Goal: Task Accomplishment & Management: Complete application form

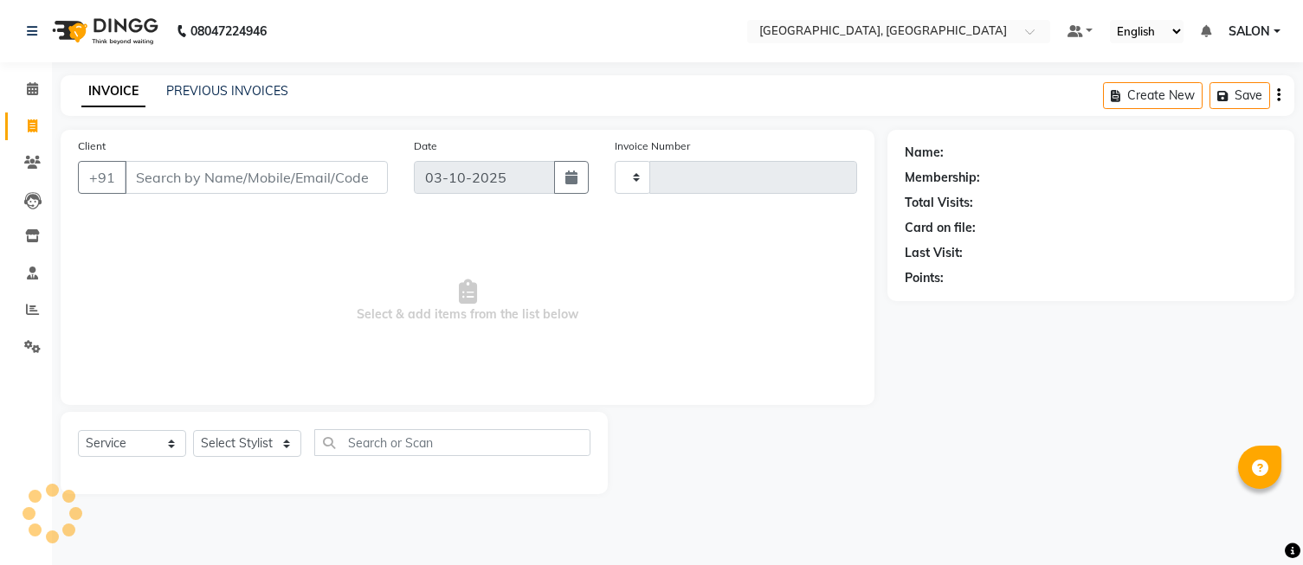
select select "service"
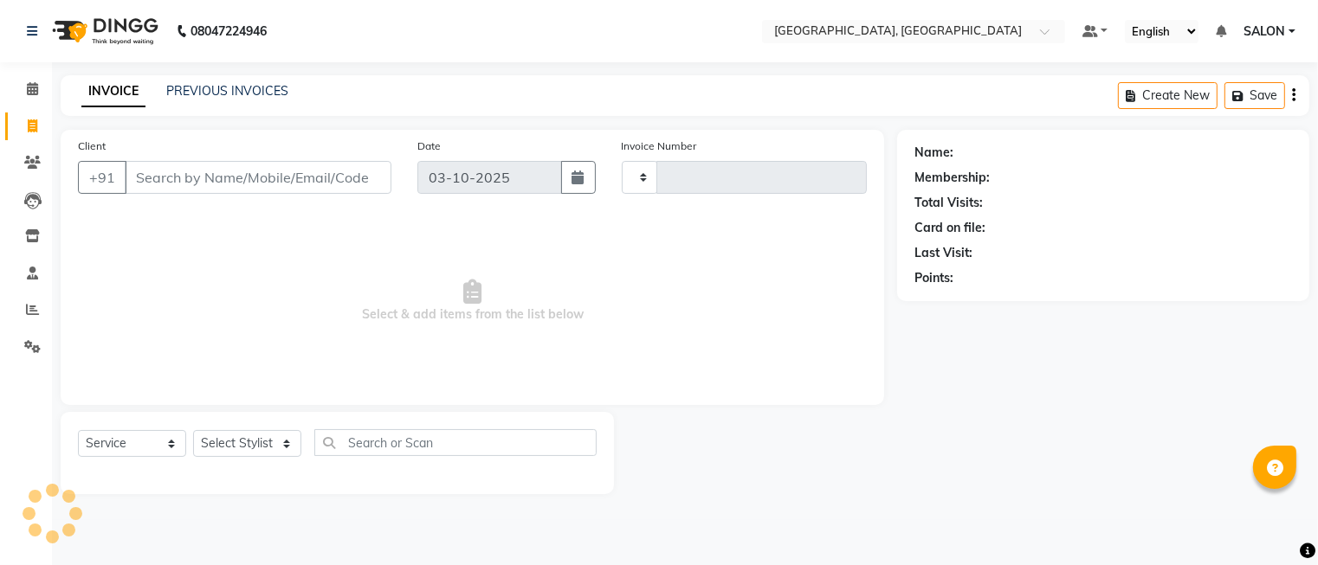
type input "1309"
select select "5370"
click at [254, 452] on select "Select Stylist" at bounding box center [247, 443] width 108 height 27
click at [254, 452] on select "Select Stylist DINGG Support Drishti [PERSON_NAME] SALON [PERSON_NAME] [PERSON_…" at bounding box center [247, 443] width 108 height 27
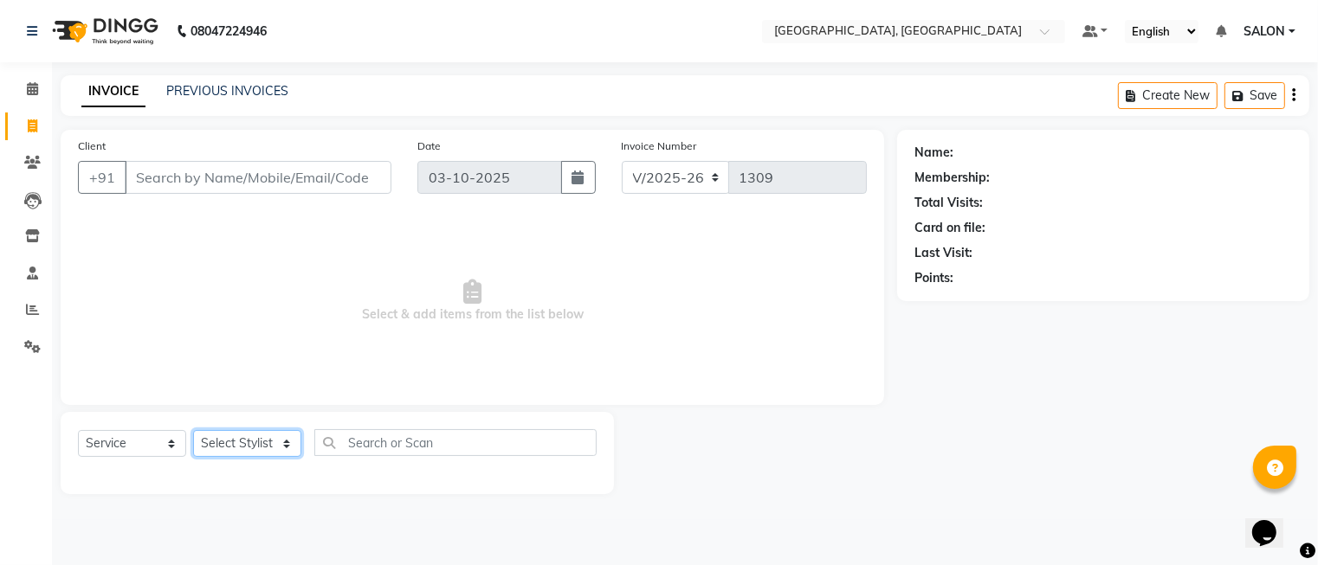
select select "35456"
click at [193, 431] on select "Select Stylist DINGG Support Drishti [PERSON_NAME] SALON [PERSON_NAME] [PERSON_…" at bounding box center [247, 443] width 108 height 27
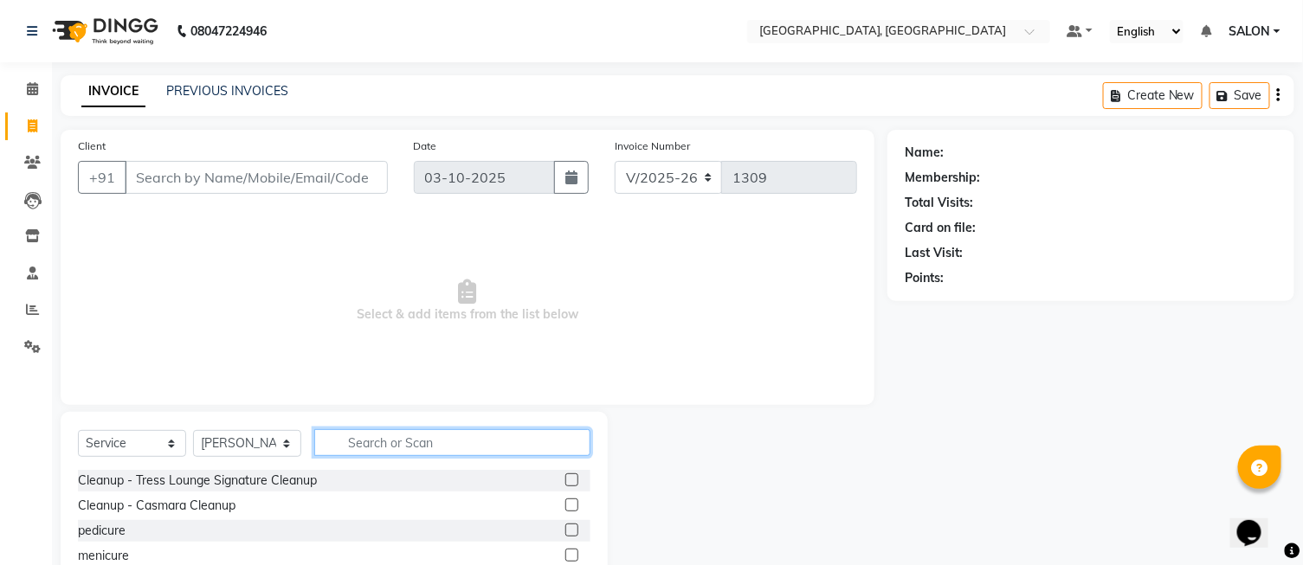
click at [476, 437] on input "text" at bounding box center [452, 442] width 276 height 27
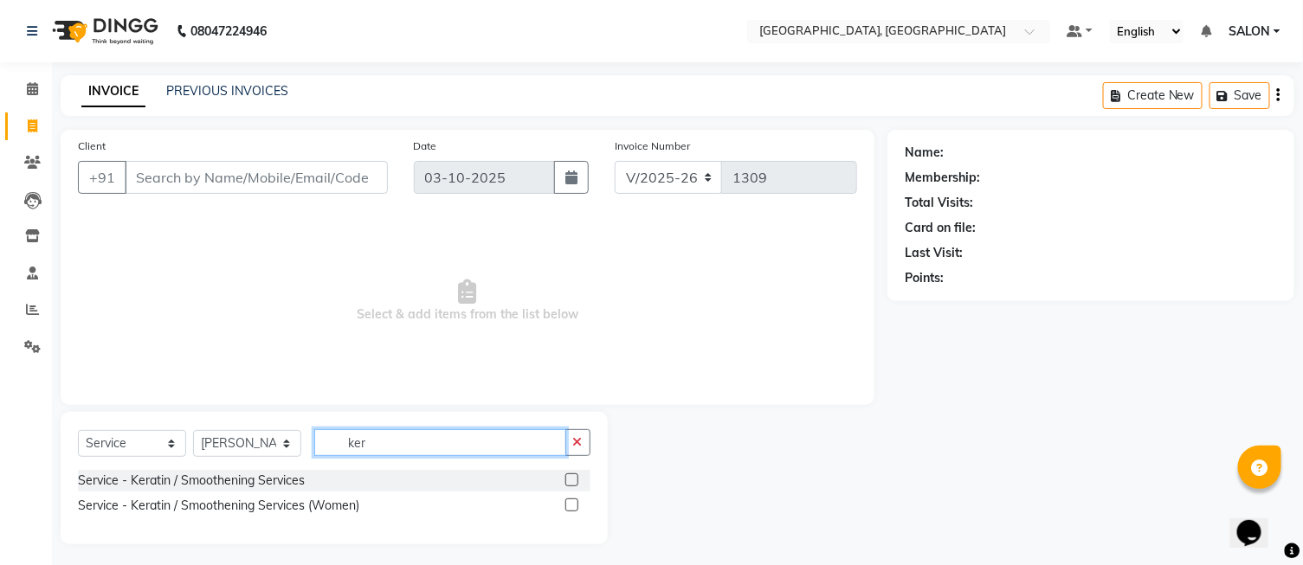
type input "ker"
click at [571, 505] on label at bounding box center [571, 505] width 13 height 13
click at [571, 505] on input "checkbox" at bounding box center [570, 505] width 11 height 11
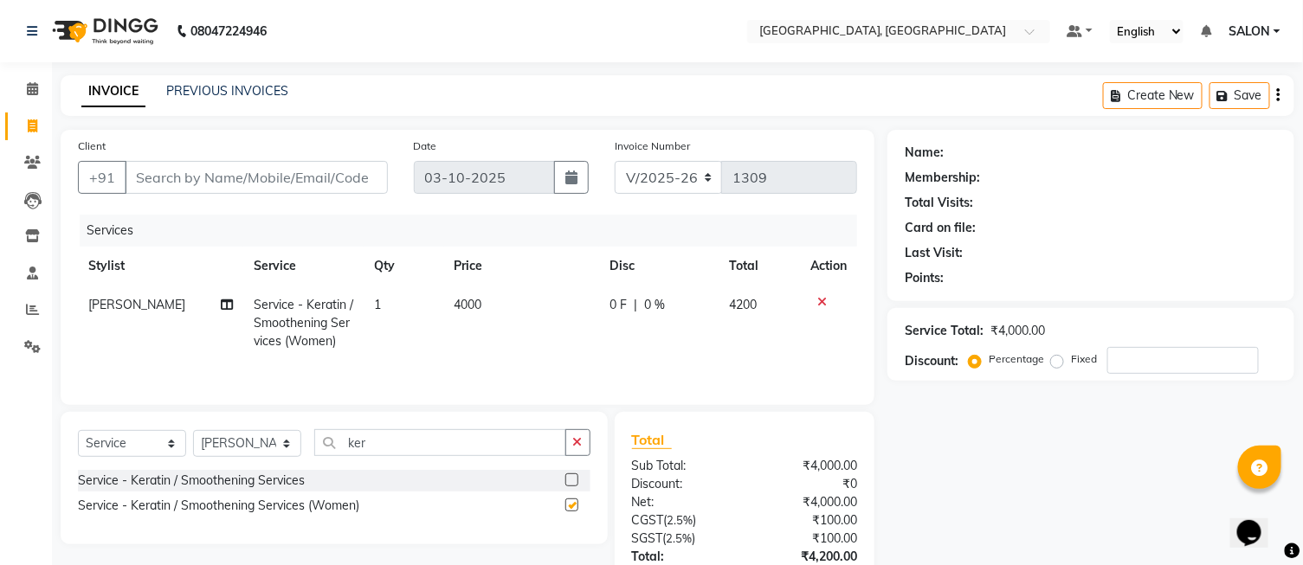
checkbox input "false"
click at [516, 295] on td "4000" at bounding box center [522, 323] width 156 height 75
select select "35456"
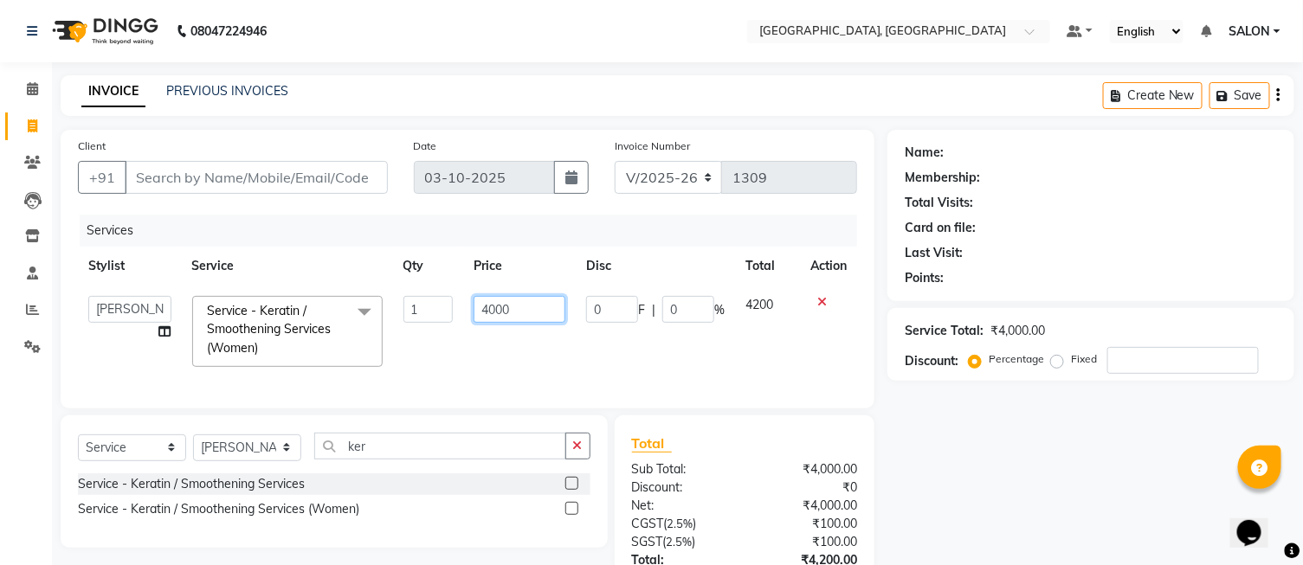
click at [526, 309] on input "4000" at bounding box center [520, 309] width 92 height 27
type input "4"
type input "3333"
click at [937, 456] on div "Name: Membership: Total Visits: Card on file: Last Visit: Points: Service Total…" at bounding box center [1098, 400] width 420 height 540
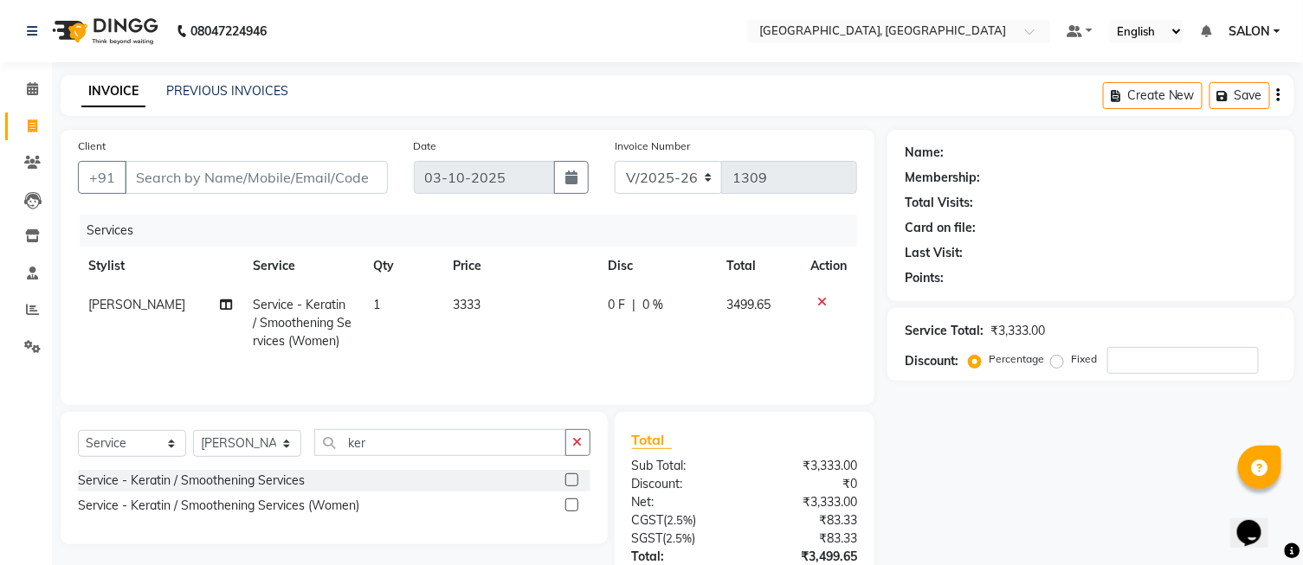
scroll to position [128, 0]
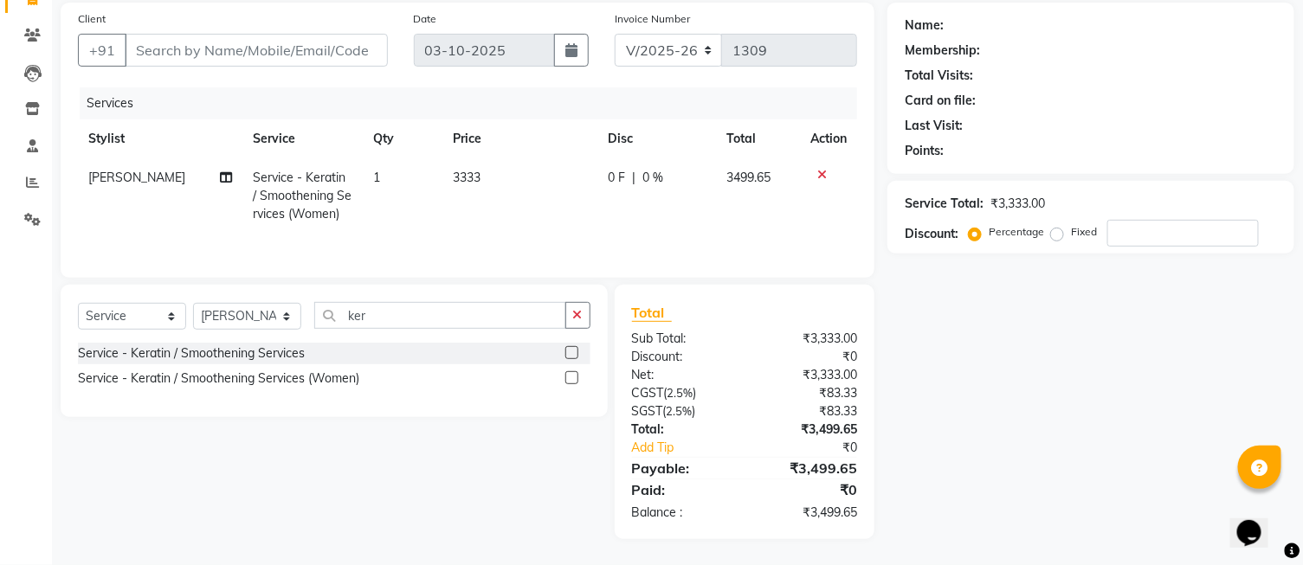
click at [498, 175] on td "3333" at bounding box center [519, 195] width 155 height 75
select select "35456"
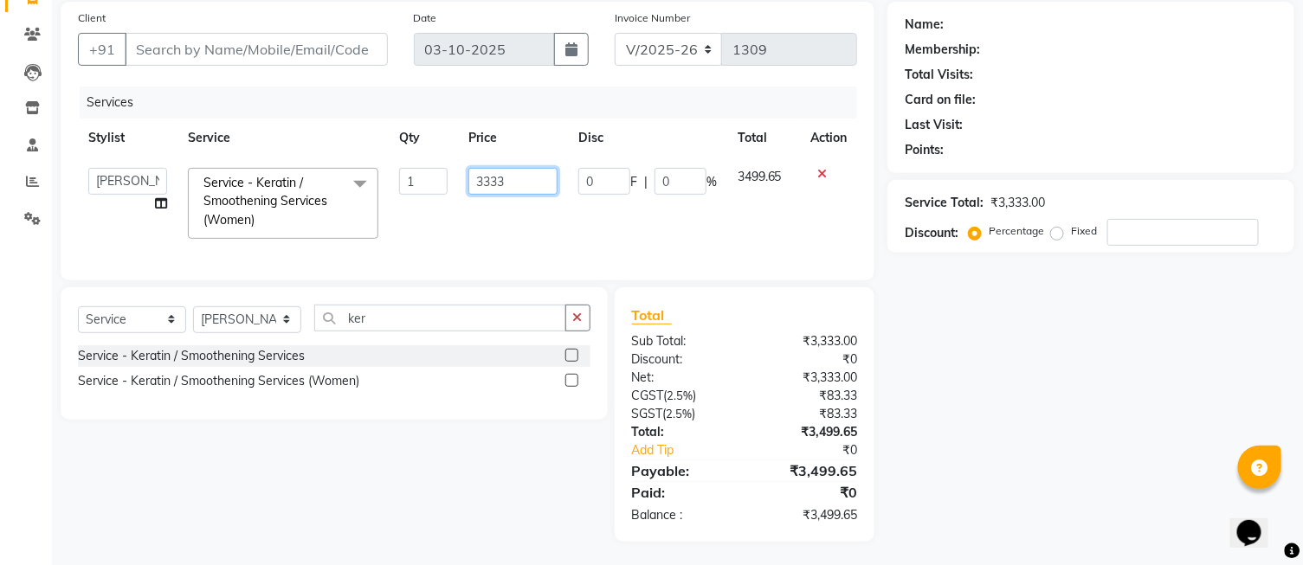
click at [498, 175] on input "3333" at bounding box center [512, 181] width 88 height 27
click at [507, 179] on input "3333" at bounding box center [512, 181] width 88 height 27
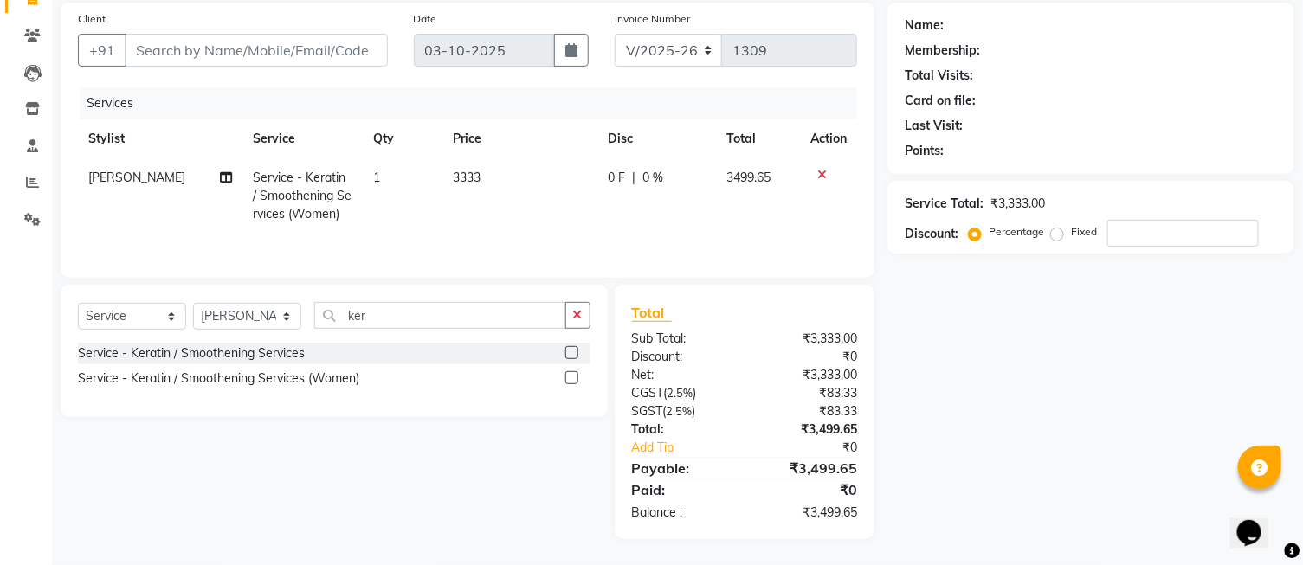
click at [1071, 235] on label "Fixed" at bounding box center [1084, 232] width 26 height 16
click at [1057, 235] on input "Fixed" at bounding box center [1061, 232] width 12 height 12
radio input "true"
click at [1112, 230] on input "number" at bounding box center [1183, 233] width 152 height 27
type input ".65"
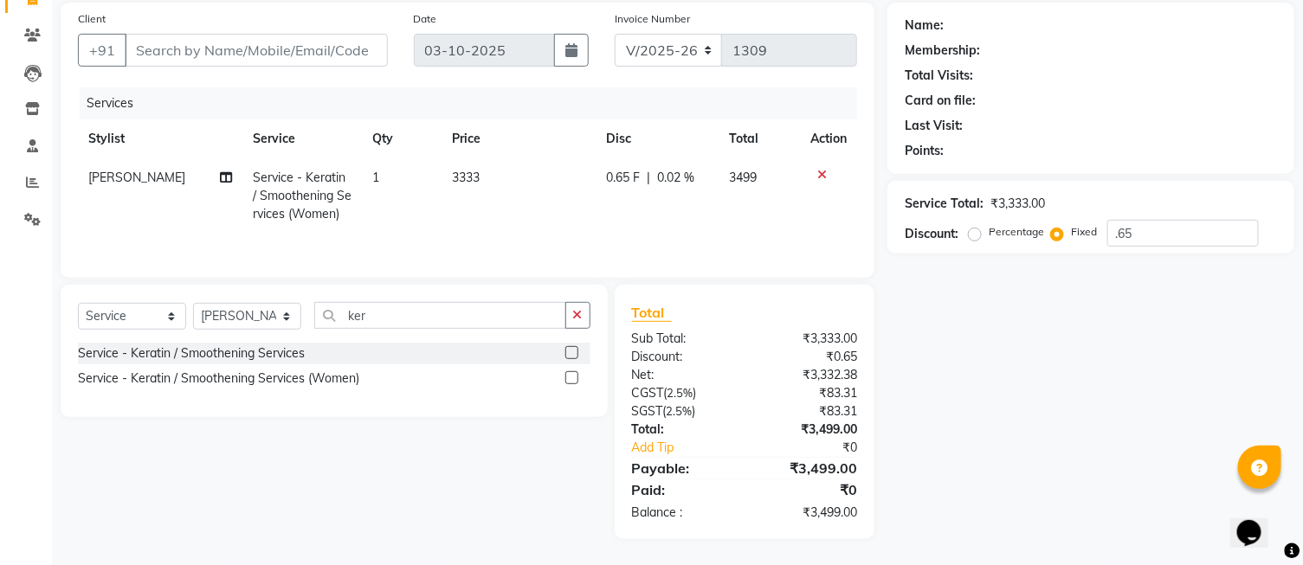
click at [1088, 325] on div "Name: Membership: Total Visits: Card on file: Last Visit: Points: Service Total…" at bounding box center [1098, 271] width 420 height 537
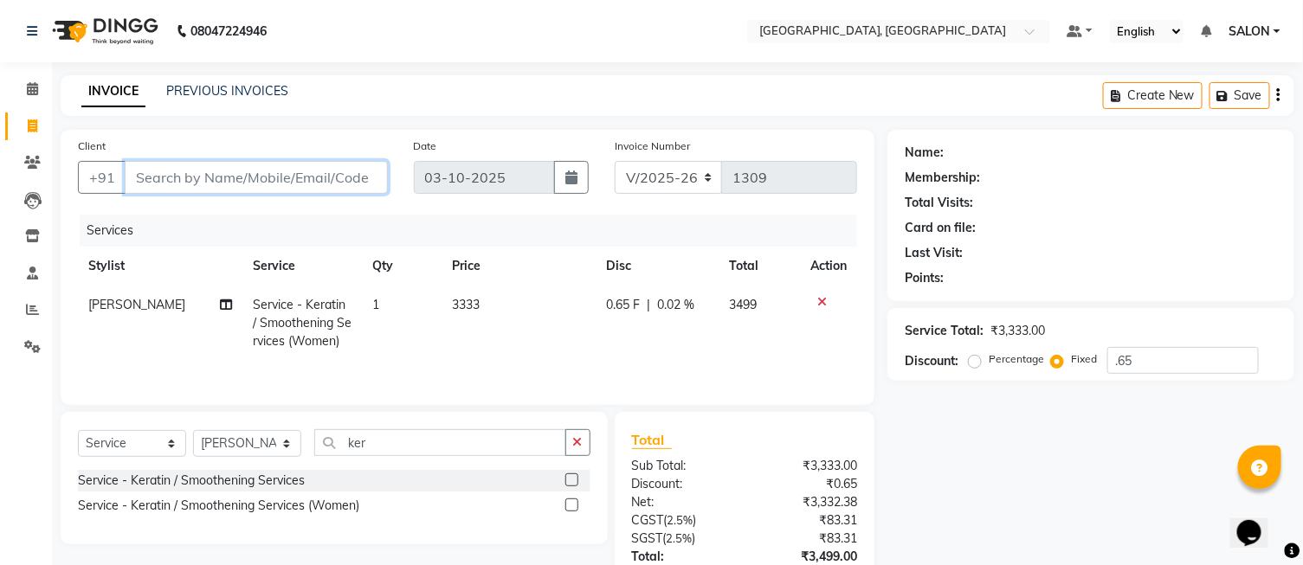
click at [283, 175] on input "Client" at bounding box center [256, 177] width 263 height 33
type input "8"
radio input "true"
type input "0"
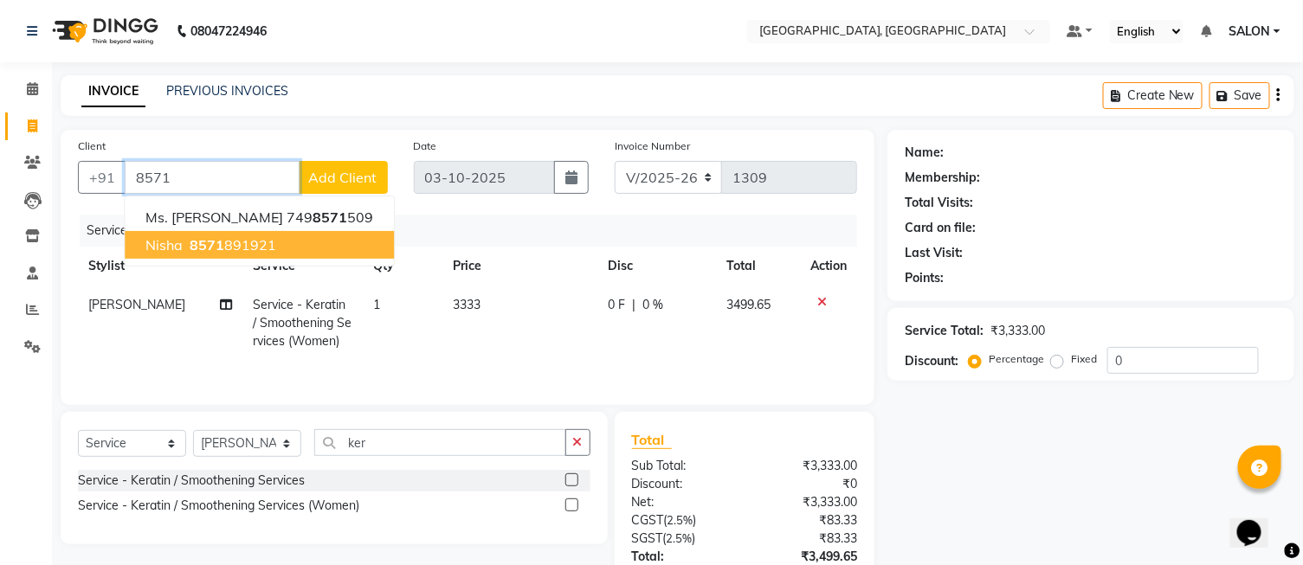
click at [265, 243] on ngb-highlight "8571 891921" at bounding box center [231, 244] width 90 height 17
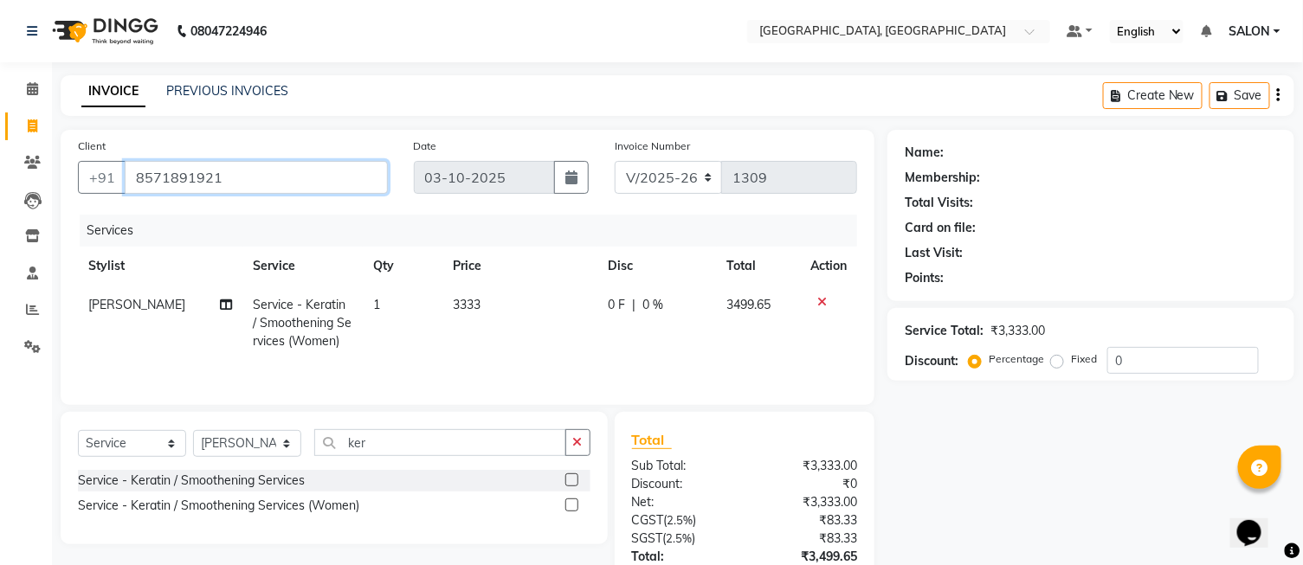
type input "8571891921"
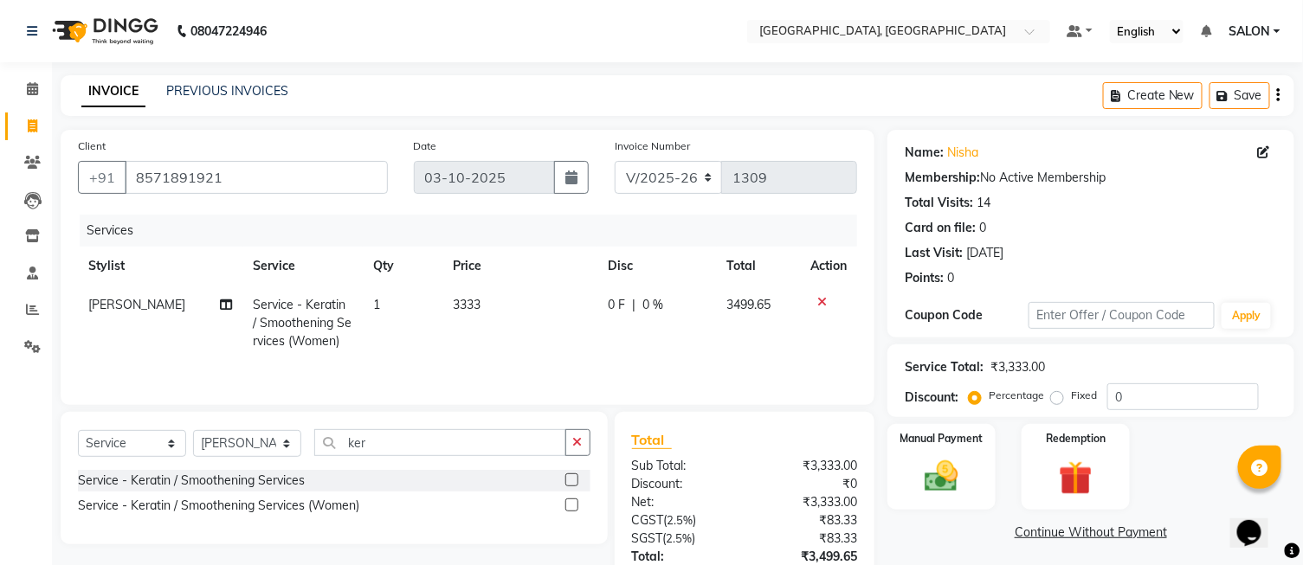
scroll to position [128, 0]
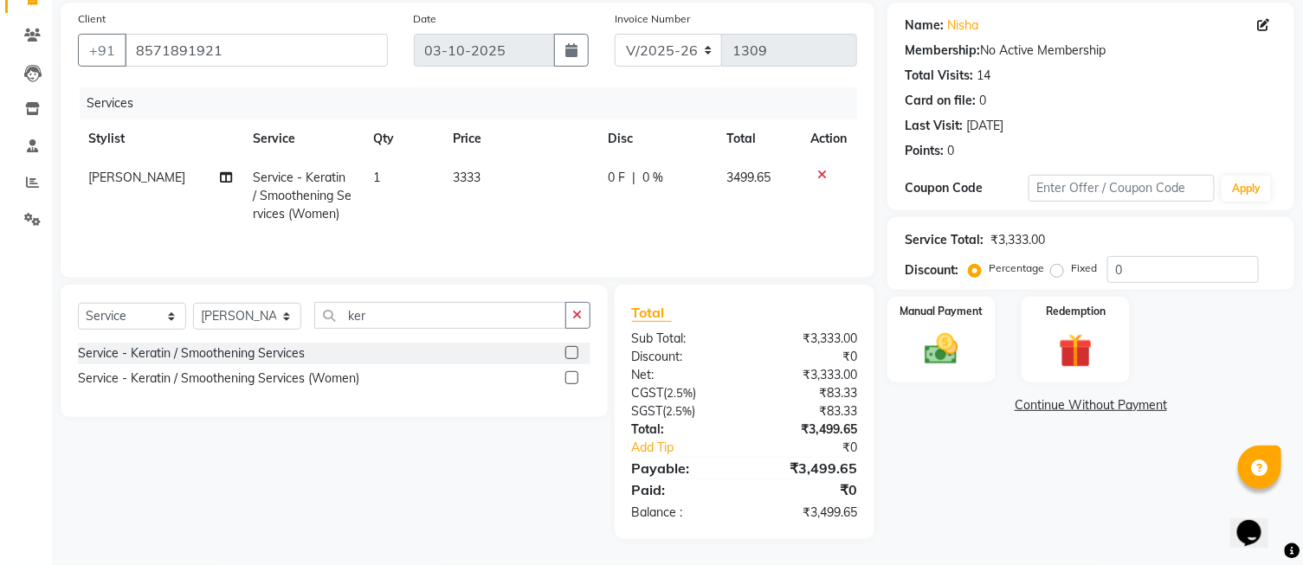
click at [1063, 272] on div "Fixed" at bounding box center [1076, 268] width 42 height 21
click at [1071, 271] on label "Fixed" at bounding box center [1084, 269] width 26 height 16
click at [1062, 271] on input "Fixed" at bounding box center [1061, 268] width 12 height 12
radio input "true"
click at [1146, 268] on input "0" at bounding box center [1183, 269] width 152 height 27
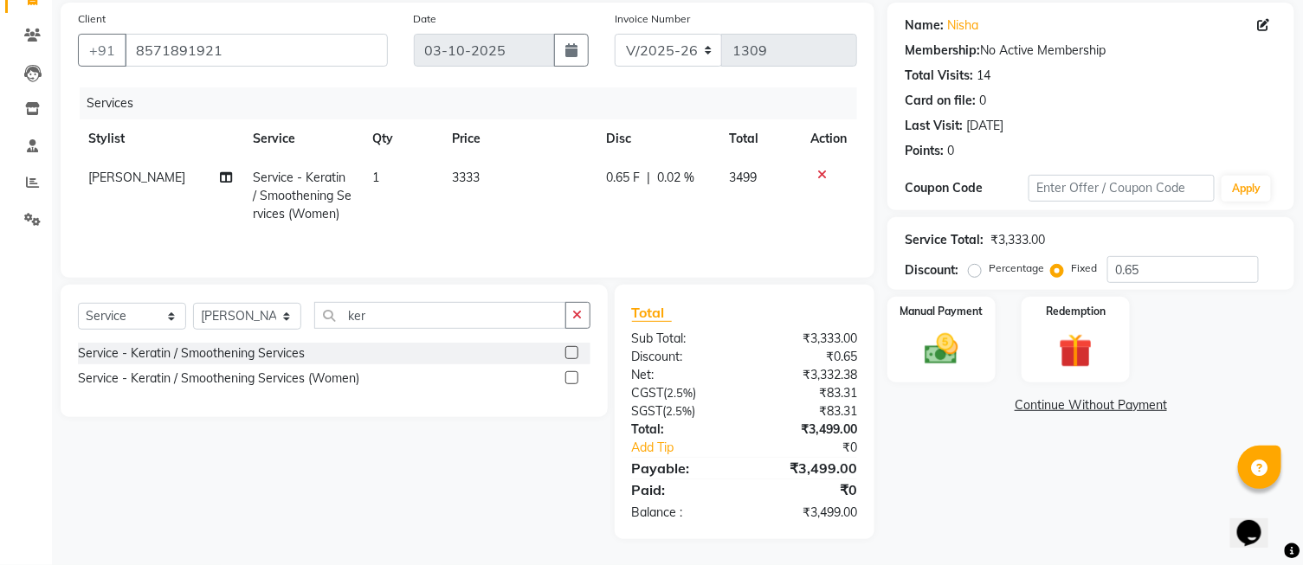
click at [1004, 461] on div "Name: [PERSON_NAME] Membership: No Active Membership Total Visits: 14 Card on f…" at bounding box center [1098, 271] width 420 height 537
click at [965, 330] on img at bounding box center [941, 350] width 57 height 41
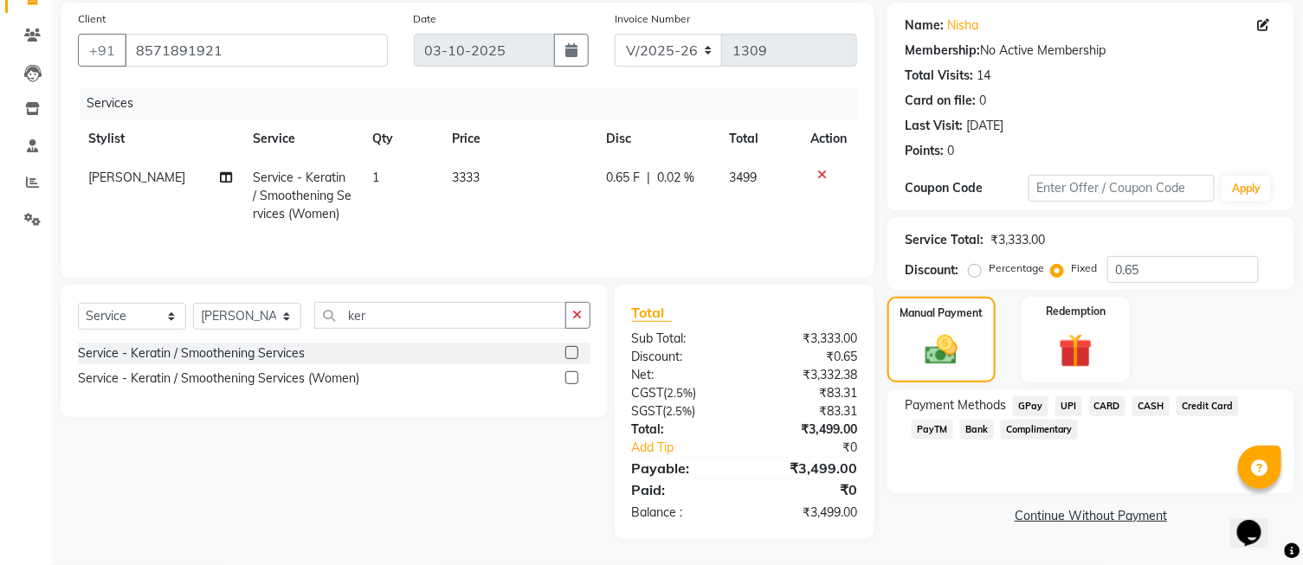
click at [1071, 405] on span "UPI" at bounding box center [1069, 407] width 27 height 20
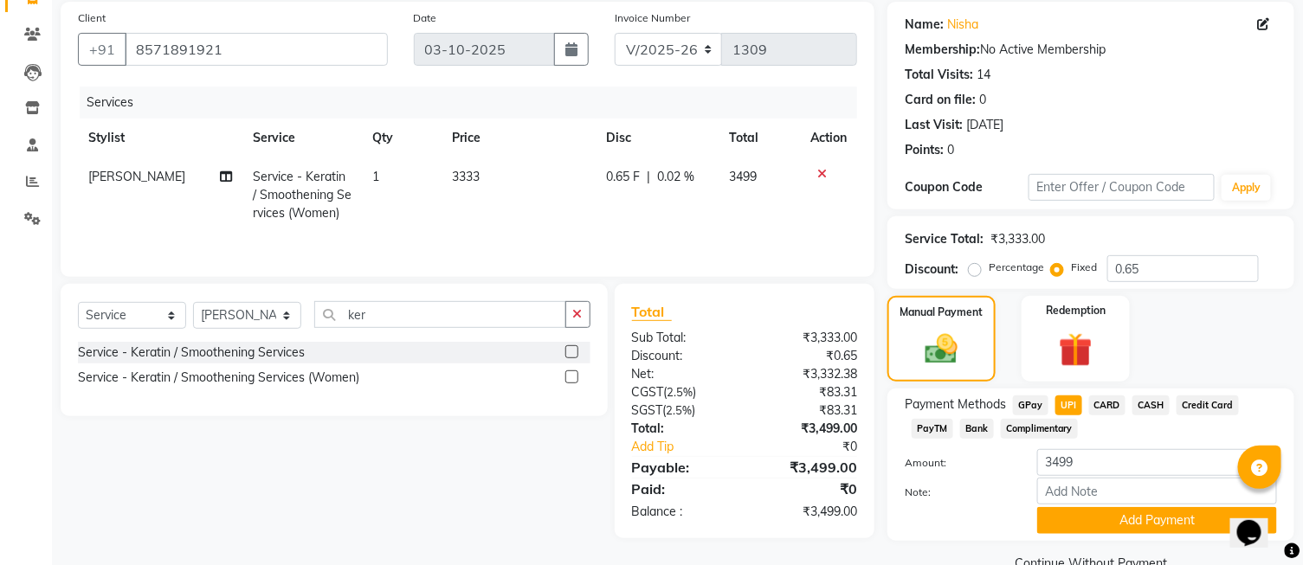
scroll to position [32, 0]
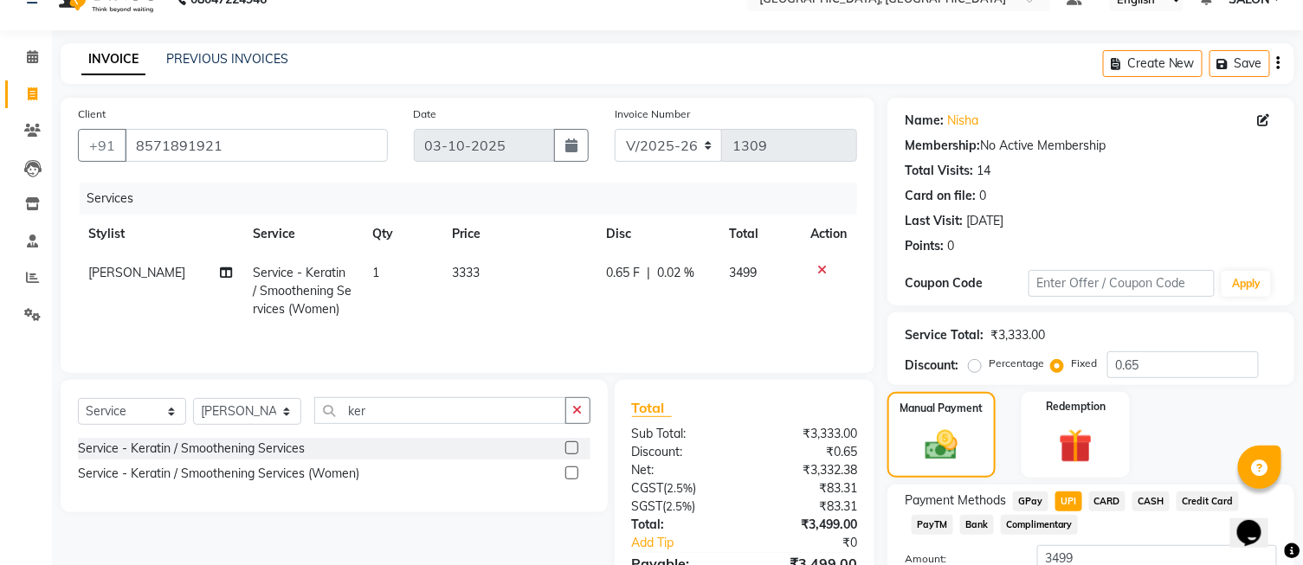
click at [416, 201] on div "Services" at bounding box center [475, 199] width 791 height 32
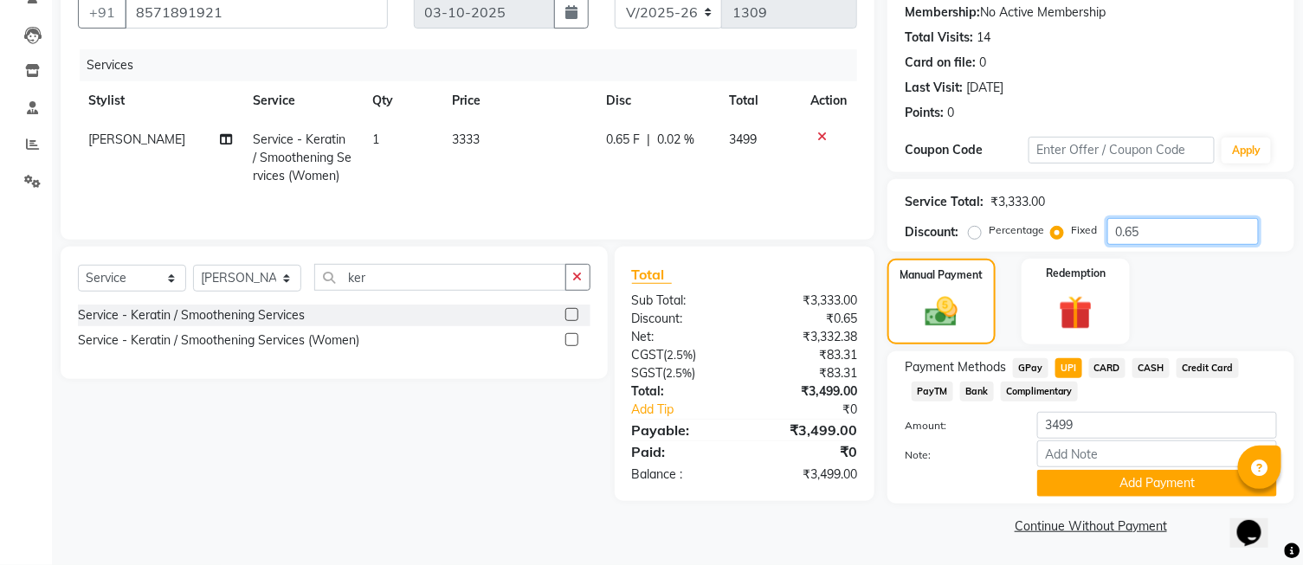
click at [1162, 230] on input "0.65" at bounding box center [1183, 231] width 152 height 27
type input "0"
click at [905, 518] on link "Continue Without Payment" at bounding box center [1091, 527] width 400 height 18
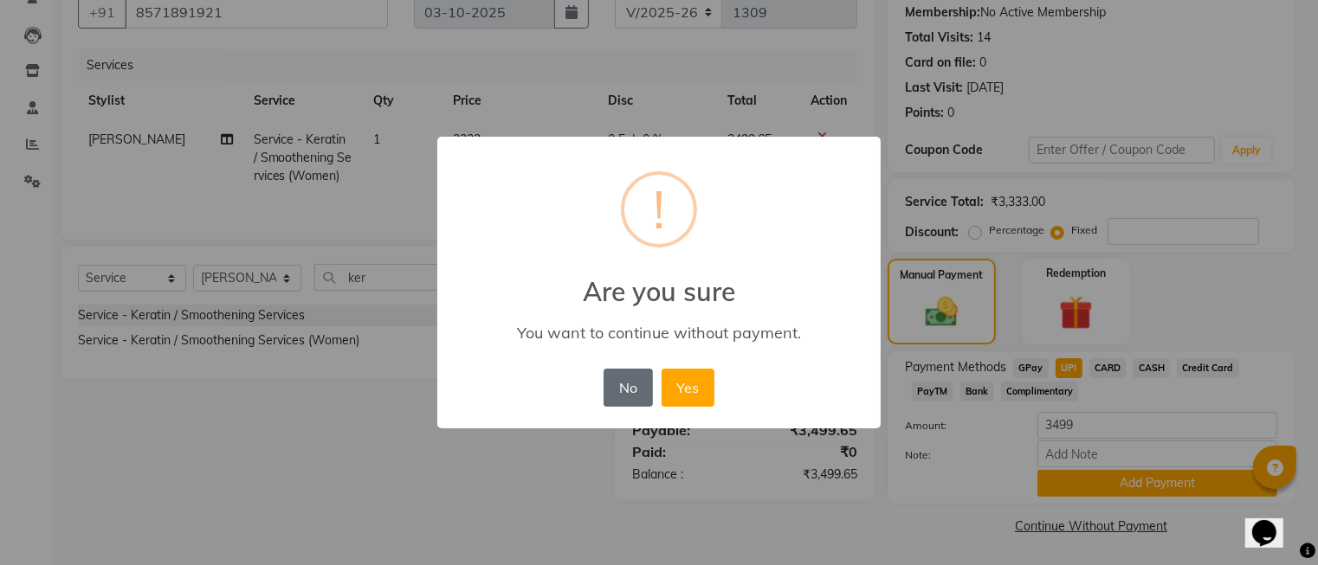
click at [637, 399] on button "No" at bounding box center [628, 388] width 48 height 38
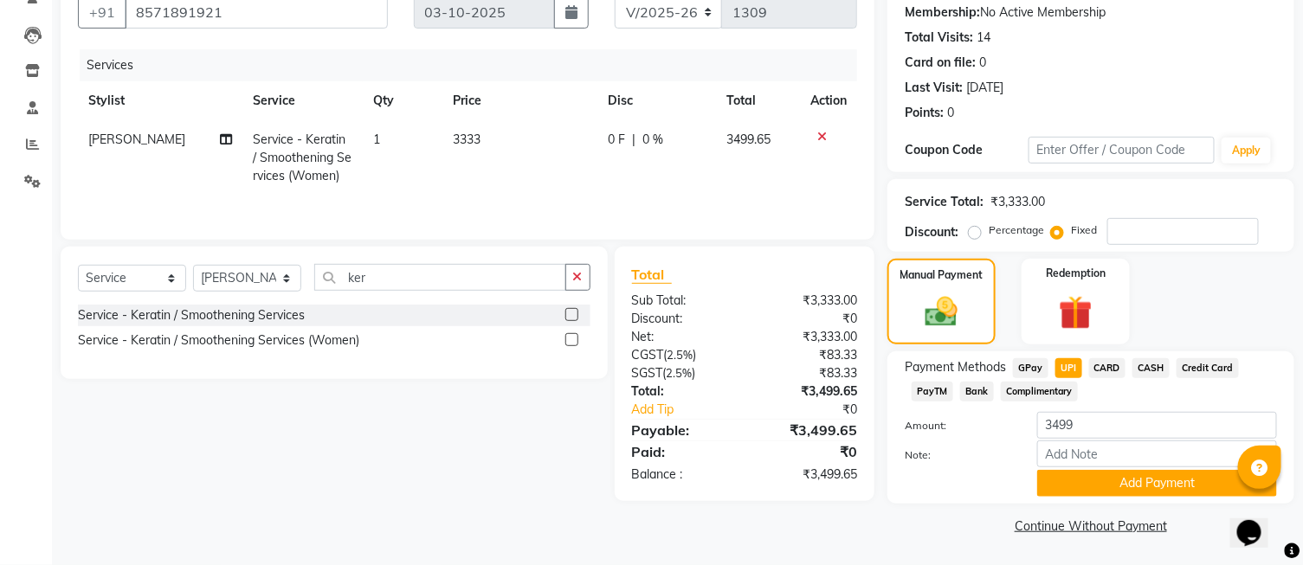
click at [1141, 365] on span "CASH" at bounding box center [1151, 368] width 37 height 20
type input "3499.65"
click at [1126, 421] on input "3499.65" at bounding box center [1157, 425] width 240 height 27
click at [518, 143] on td "3333" at bounding box center [519, 157] width 155 height 75
select select "35456"
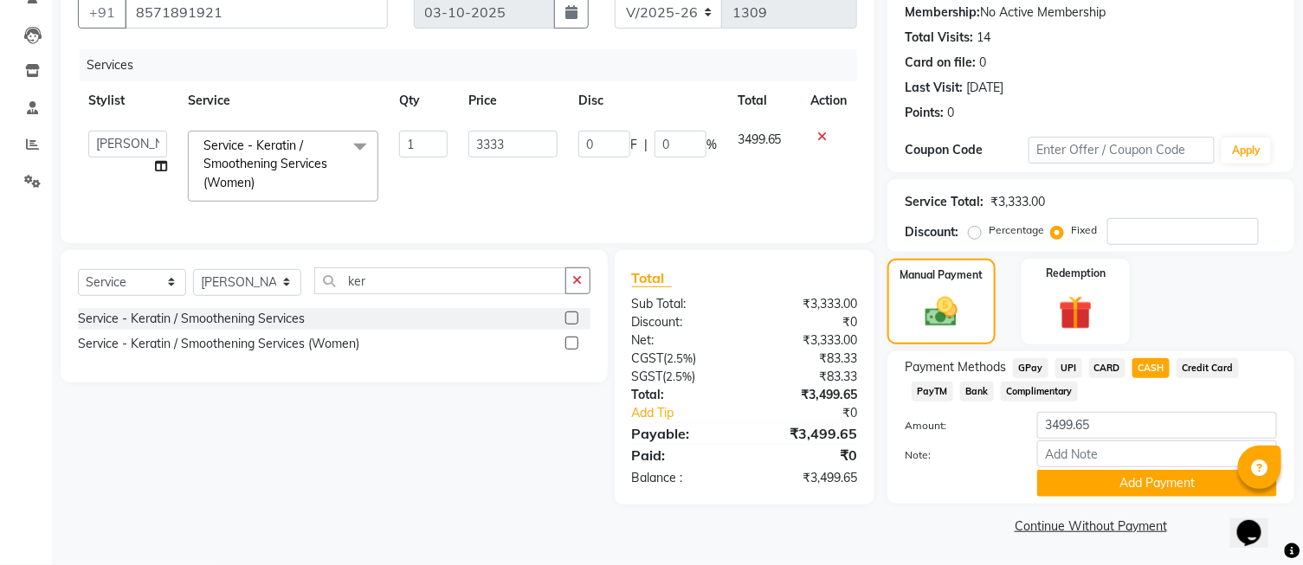
click at [518, 143] on input "3333" at bounding box center [512, 144] width 88 height 27
type input "3334"
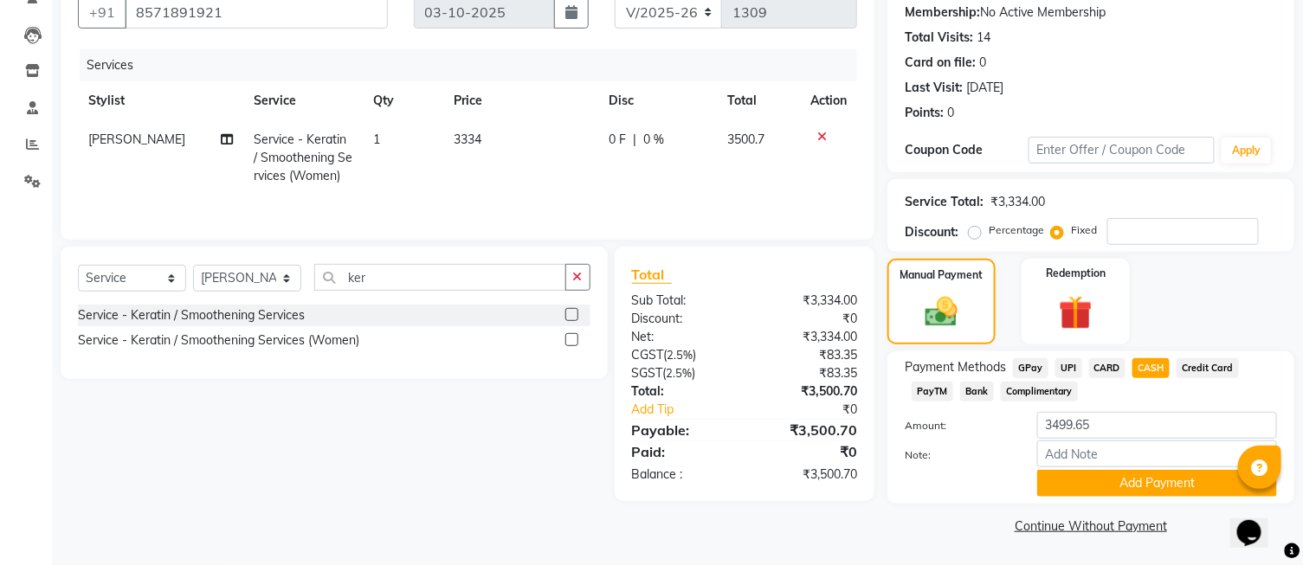
click at [559, 179] on td "3334" at bounding box center [520, 157] width 155 height 75
select select "35456"
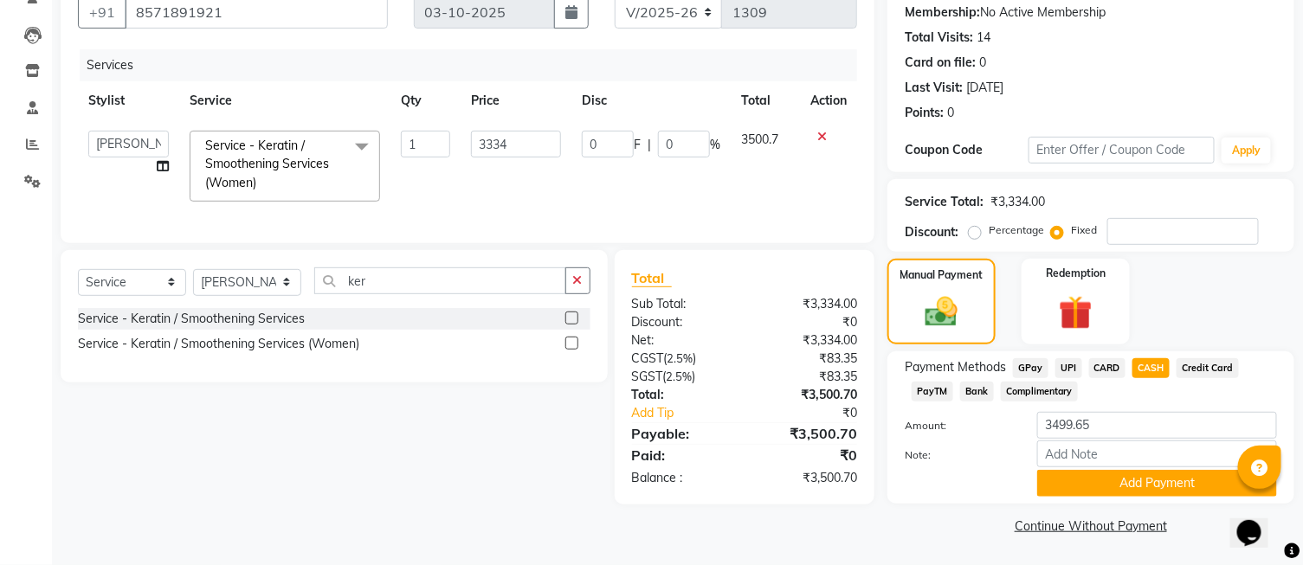
click at [1104, 409] on div "Payment Methods GPay UPI CARD CASH Credit Card PayTM Bank Complimentary Amount:…" at bounding box center [1091, 427] width 372 height 139
click at [1107, 420] on input "3499.65" at bounding box center [1157, 425] width 240 height 27
type input "3"
type input "3500"
click at [988, 518] on link "Continue Without Payment" at bounding box center [1091, 527] width 400 height 18
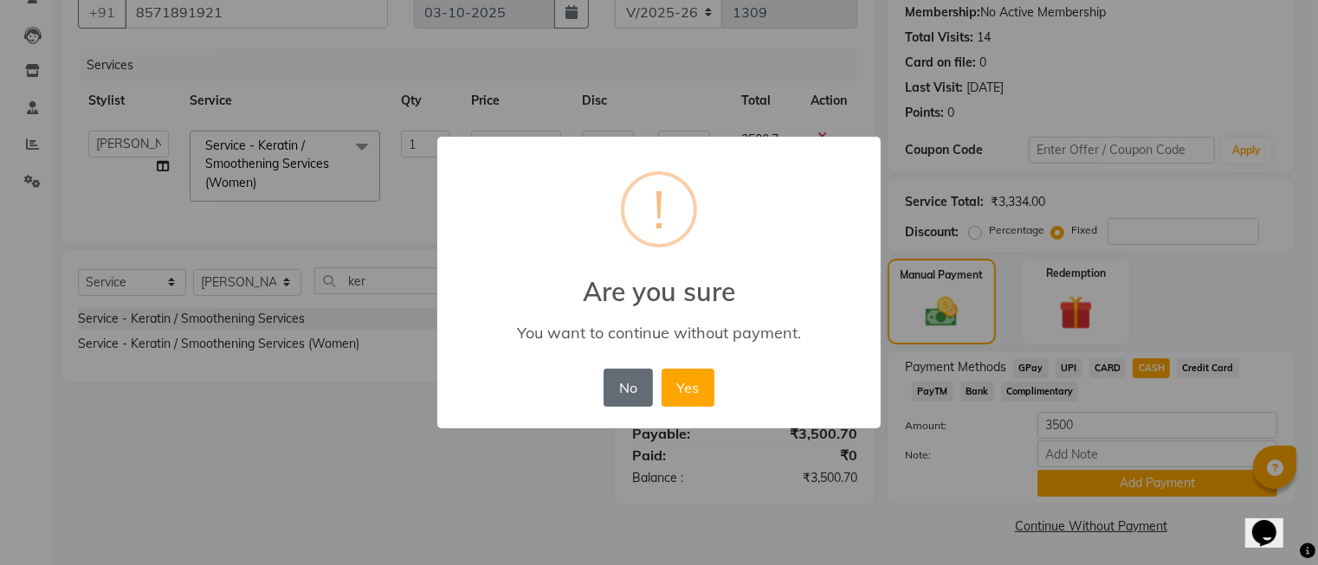
click at [642, 387] on button "No" at bounding box center [628, 388] width 48 height 38
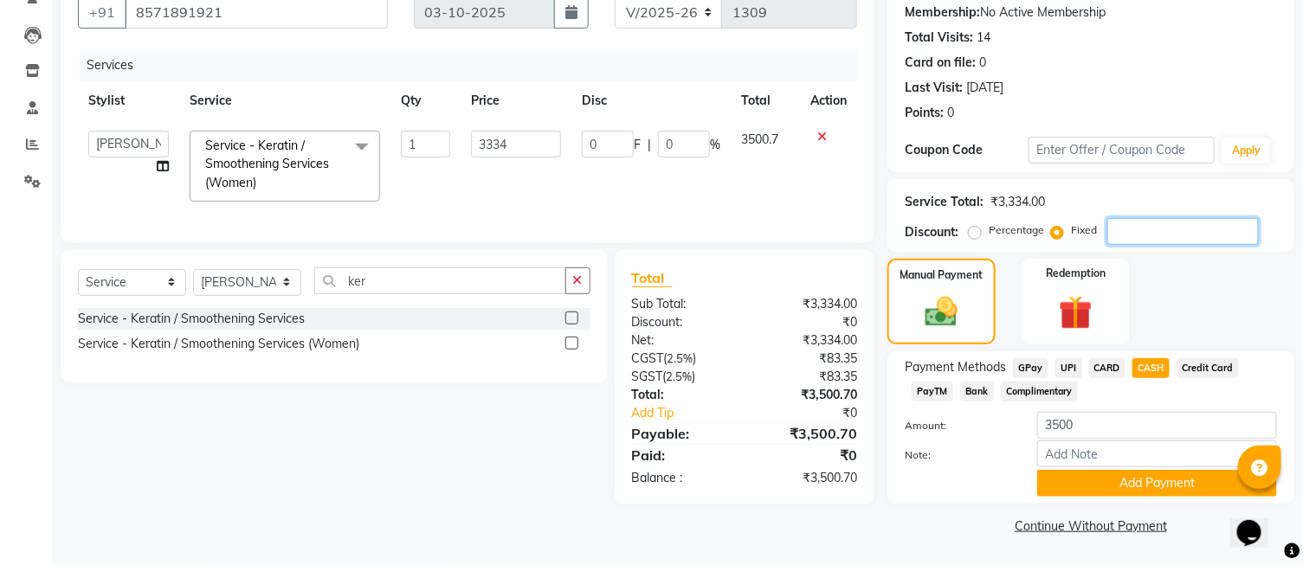
click at [1159, 234] on input "number" at bounding box center [1183, 231] width 152 height 27
type input ".7"
type input "0.7"
type input "0.02"
click at [1134, 486] on button "Add Payment" at bounding box center [1157, 483] width 240 height 27
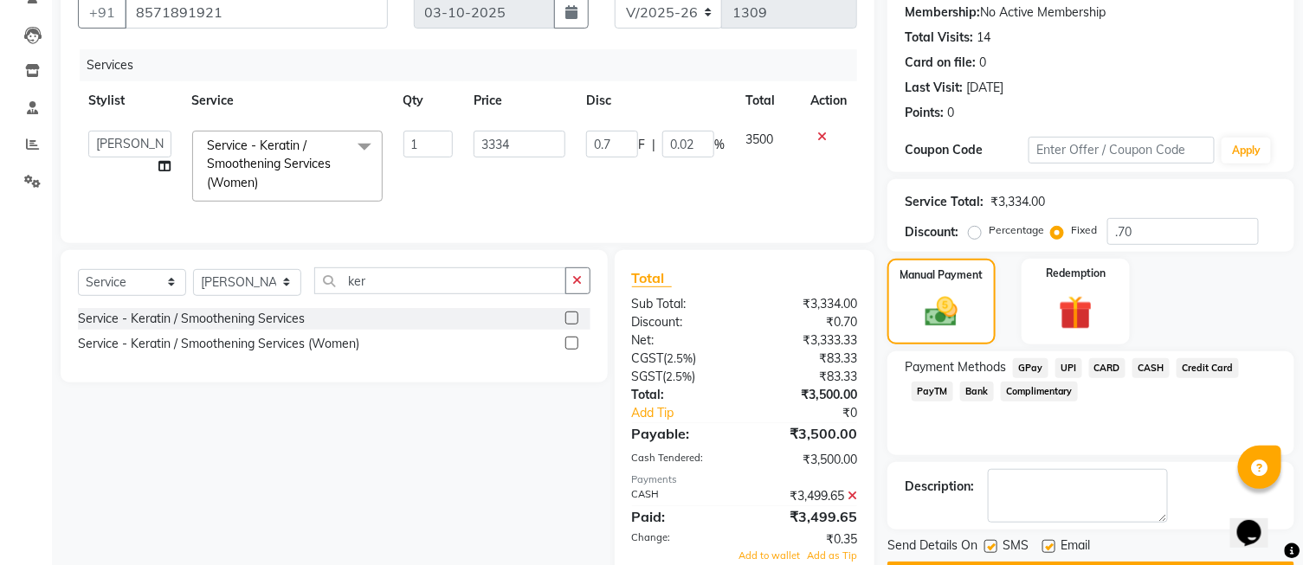
scroll to position [242, 0]
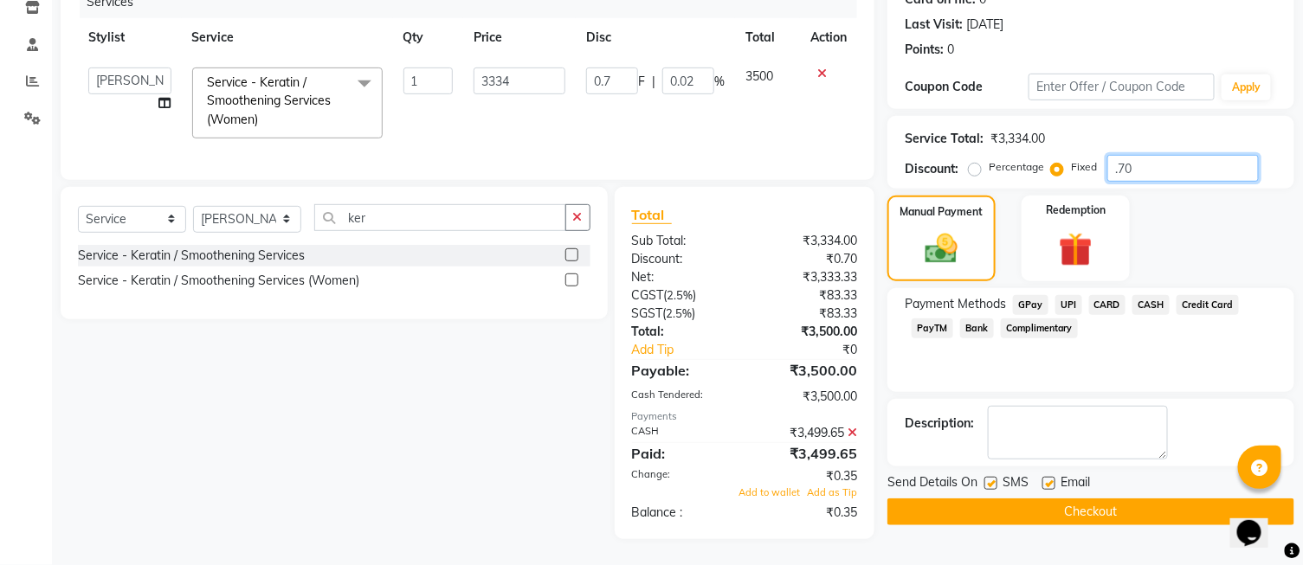
click at [1149, 156] on input ".70" at bounding box center [1183, 168] width 152 height 27
type input ".7"
type input "0"
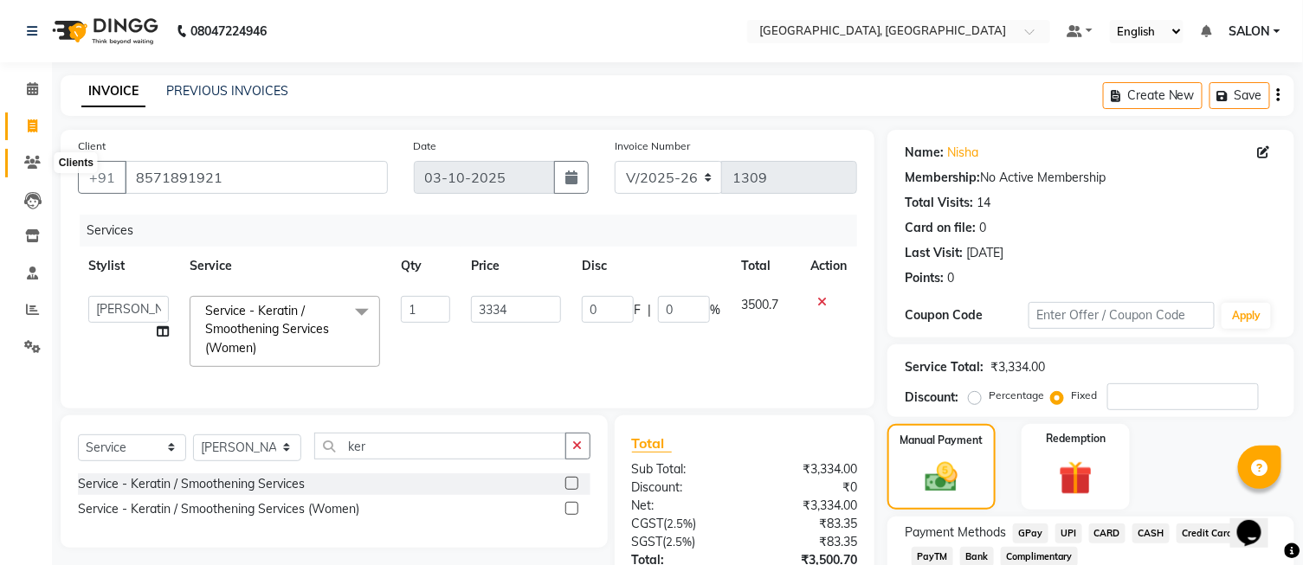
click at [31, 169] on icon at bounding box center [32, 162] width 16 height 13
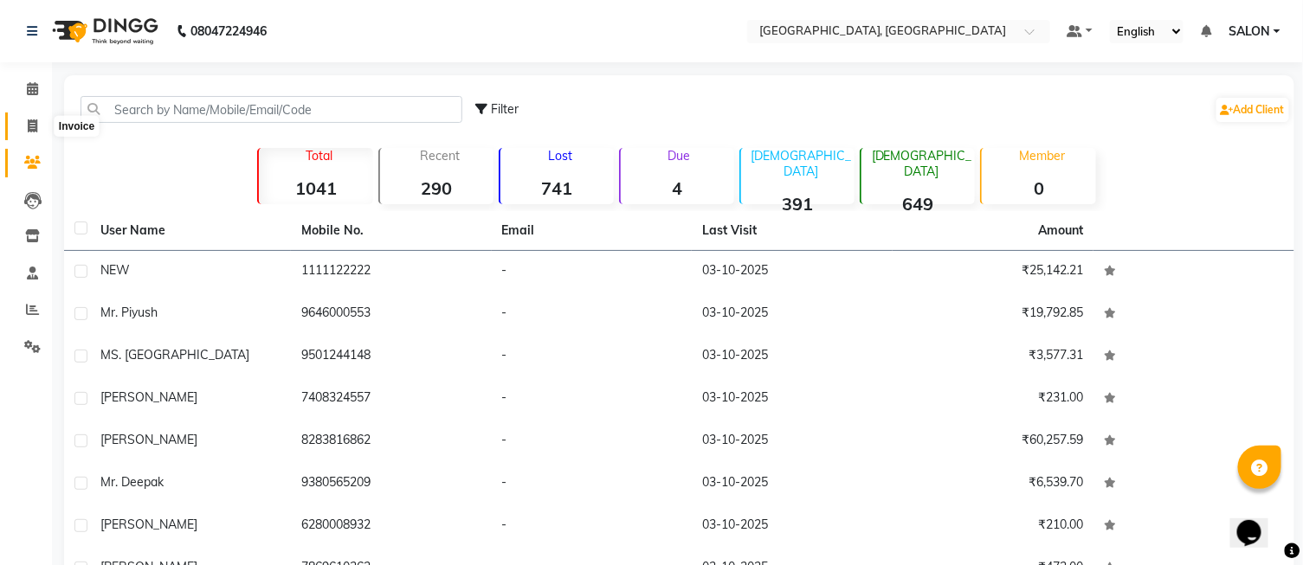
click at [36, 132] on icon at bounding box center [33, 125] width 10 height 13
select select "service"
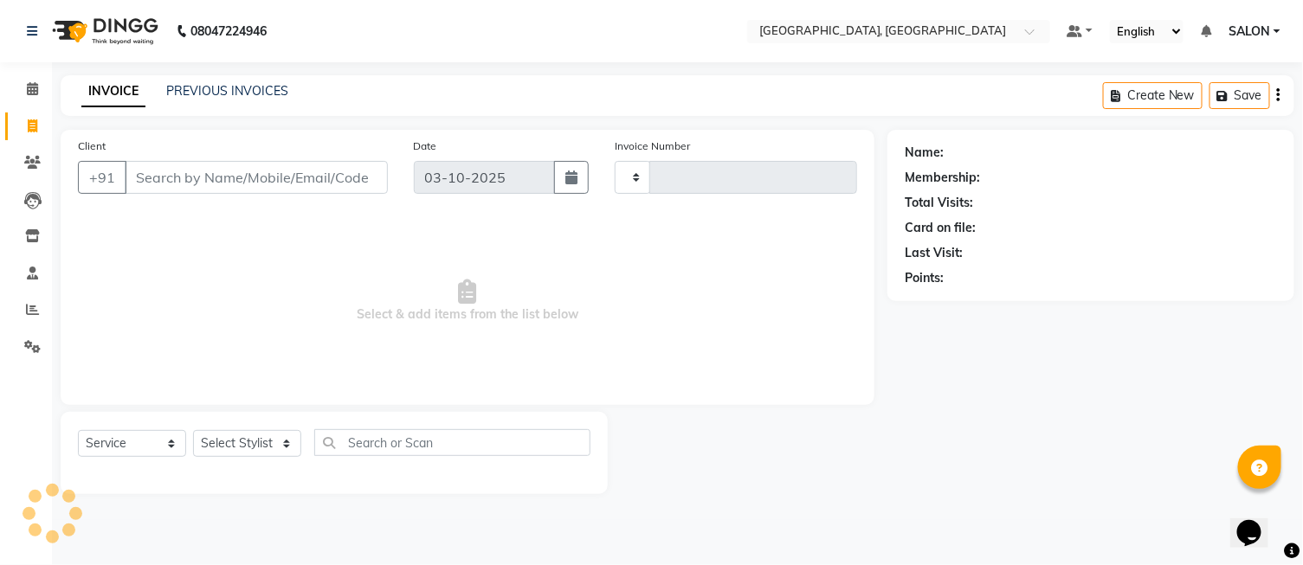
type input "1309"
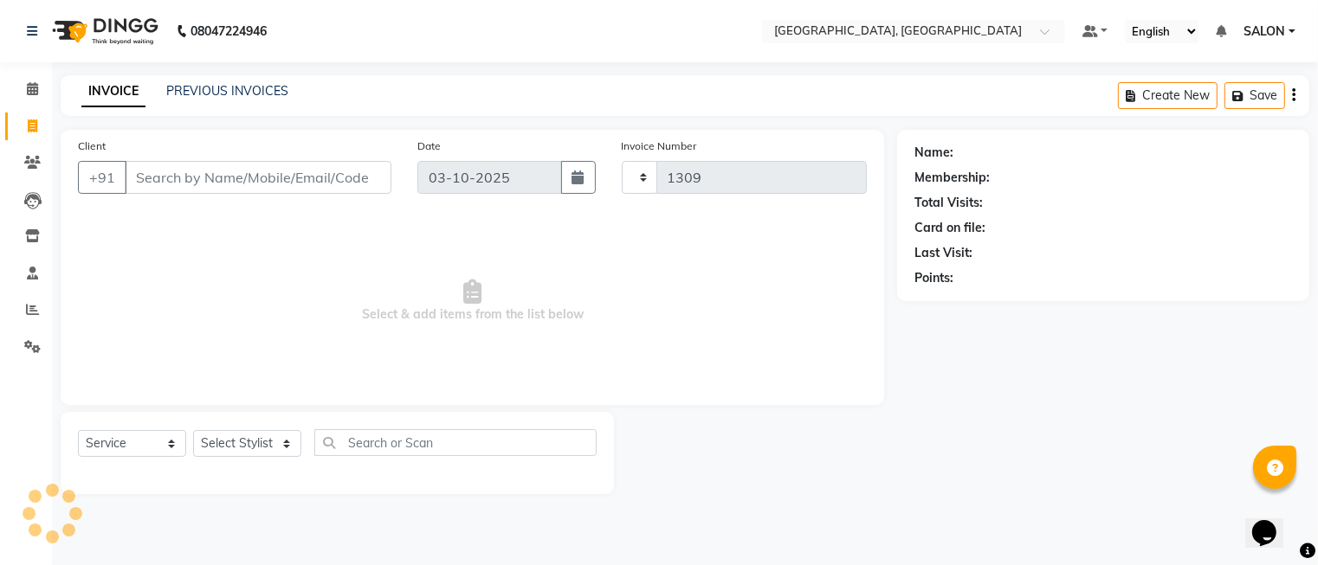
select select "5370"
click at [223, 179] on input "Client" at bounding box center [258, 177] width 267 height 33
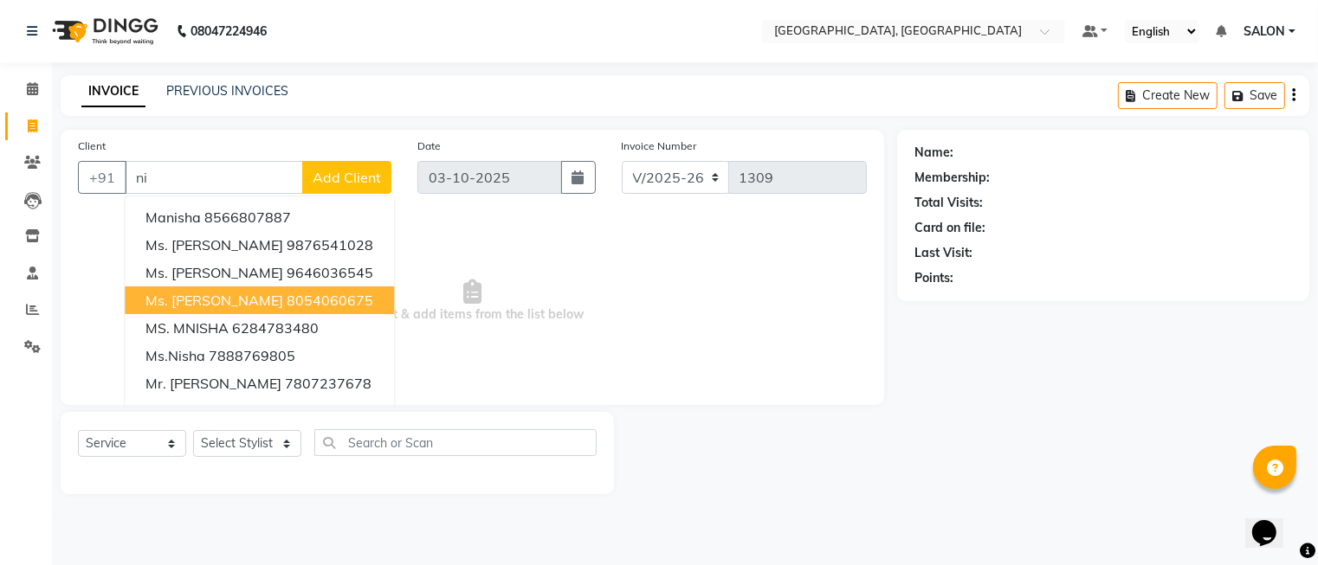
type input "n"
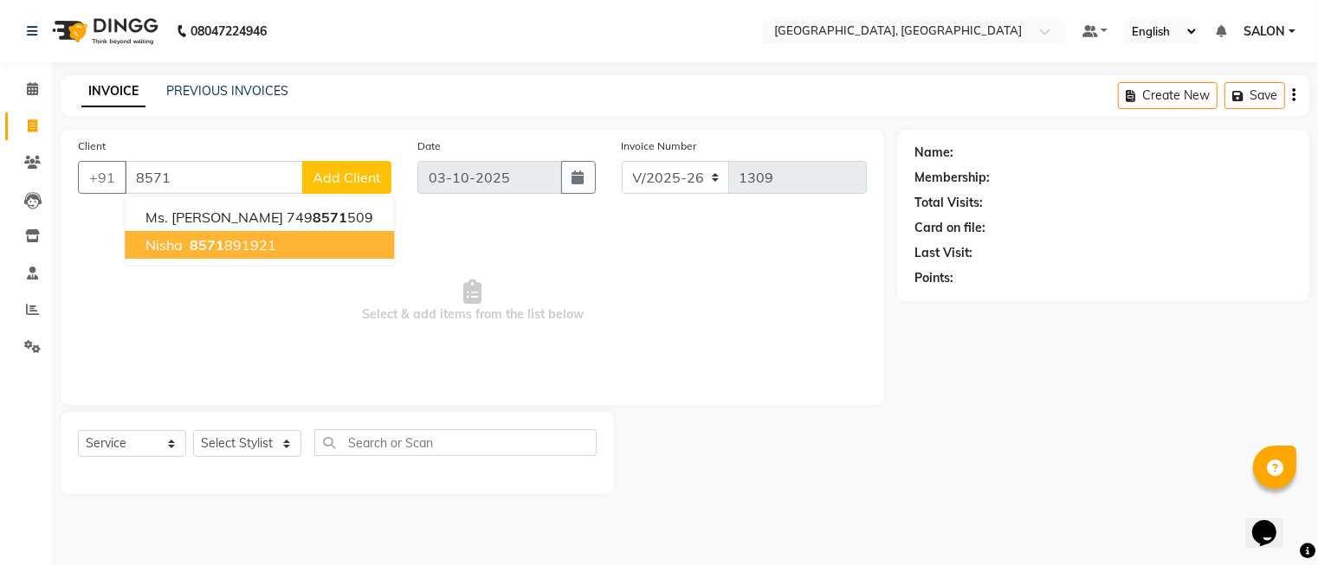
click at [245, 246] on ngb-highlight "8571 891921" at bounding box center [231, 244] width 90 height 17
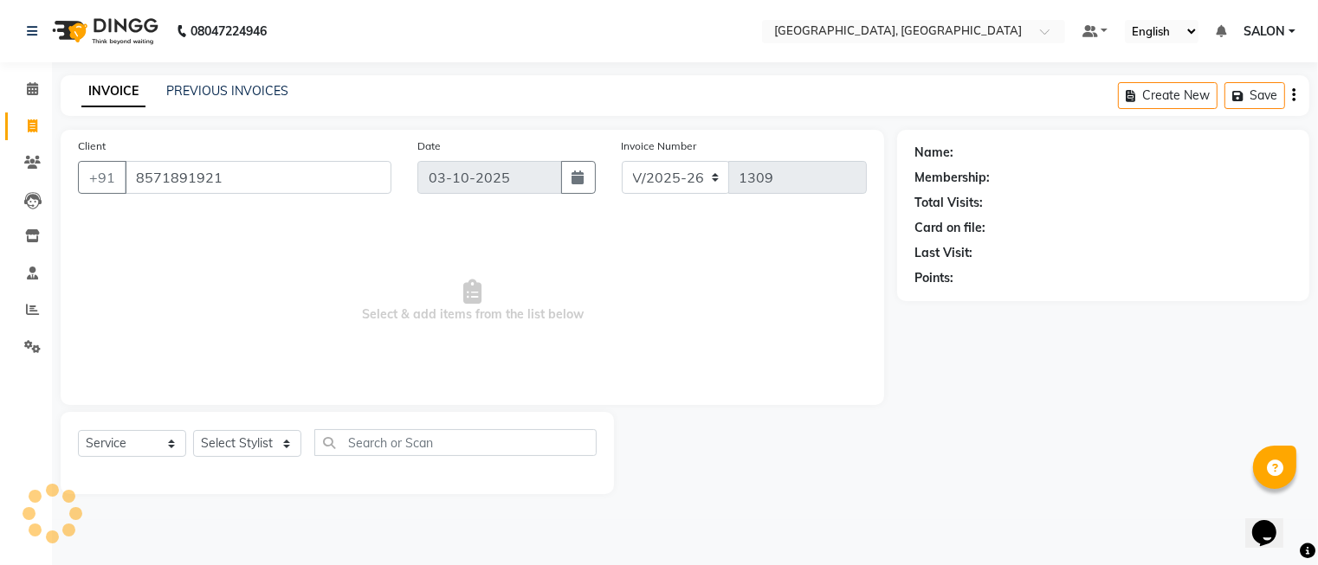
type input "8571891921"
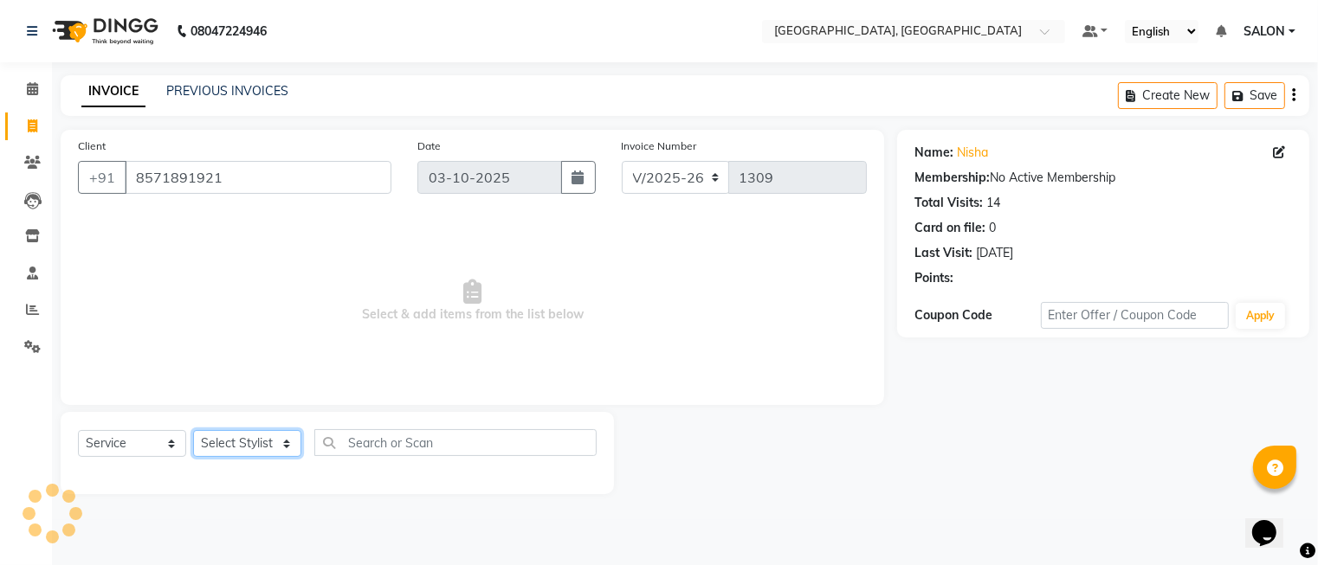
click at [257, 443] on select "Select Stylist DINGG Support Drishti [PERSON_NAME] SALON [PERSON_NAME] [PERSON_…" at bounding box center [247, 443] width 108 height 27
select select "35456"
click at [193, 431] on select "Select Stylist DINGG Support Drishti [PERSON_NAME] SALON [PERSON_NAME] [PERSON_…" at bounding box center [247, 443] width 108 height 27
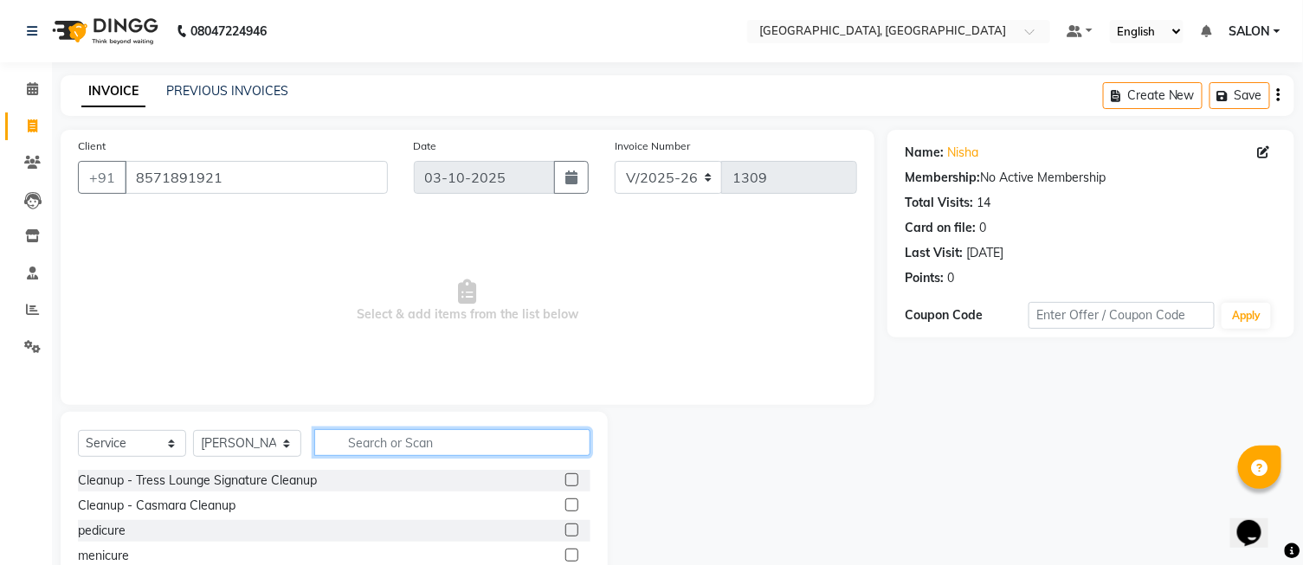
click at [404, 453] on input "text" at bounding box center [452, 442] width 276 height 27
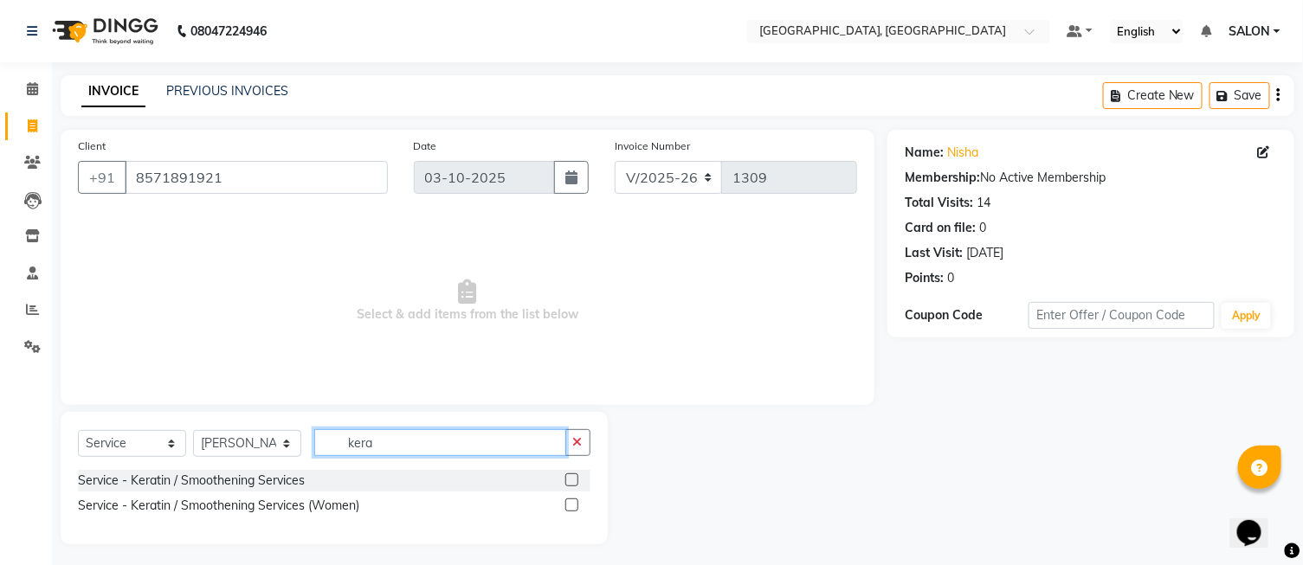
type input "kera"
click at [574, 481] on label at bounding box center [571, 480] width 13 height 13
click at [574, 481] on input "checkbox" at bounding box center [570, 480] width 11 height 11
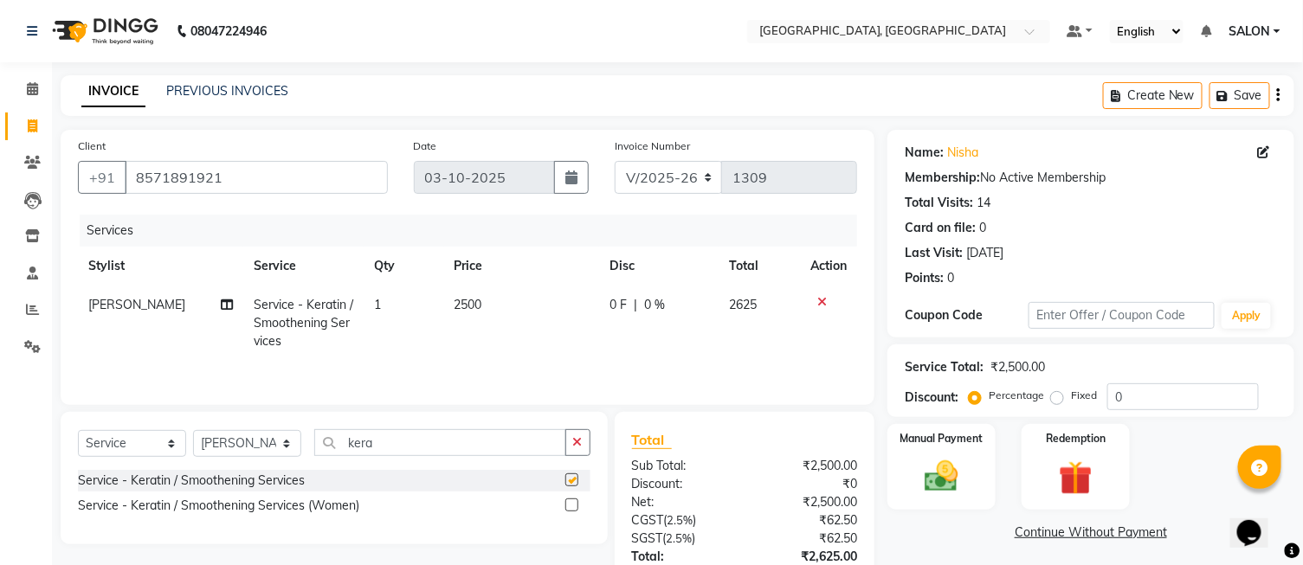
checkbox input "false"
click at [558, 300] on td "2500" at bounding box center [522, 323] width 156 height 75
select select "35456"
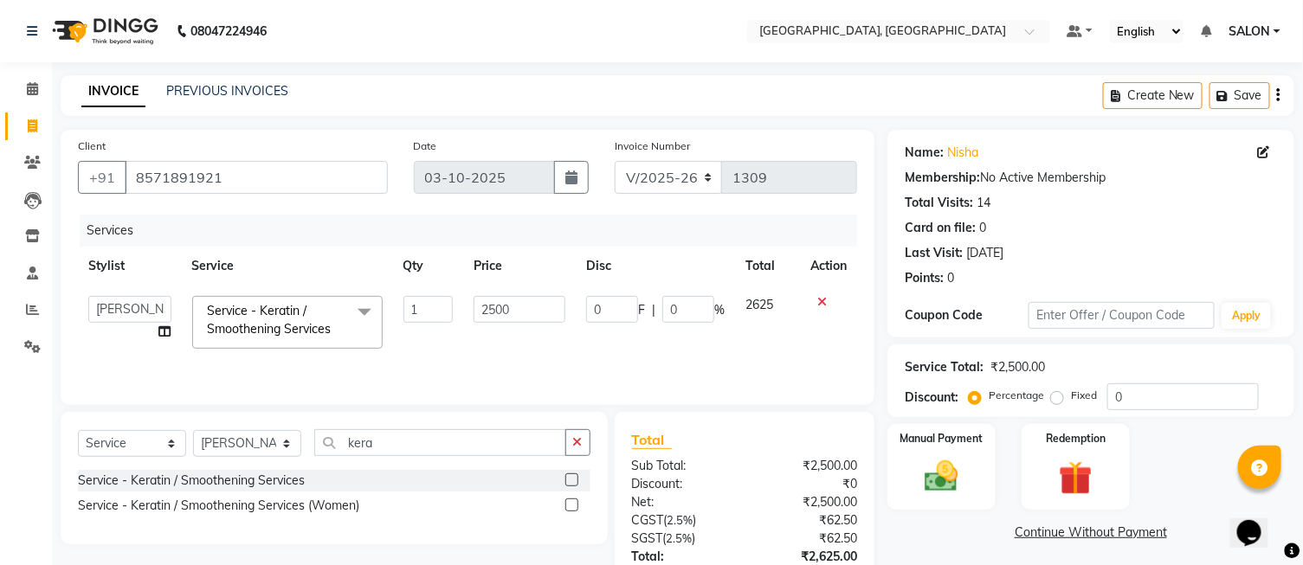
click at [558, 300] on input "2500" at bounding box center [520, 309] width 92 height 27
type input "2"
type input "3334"
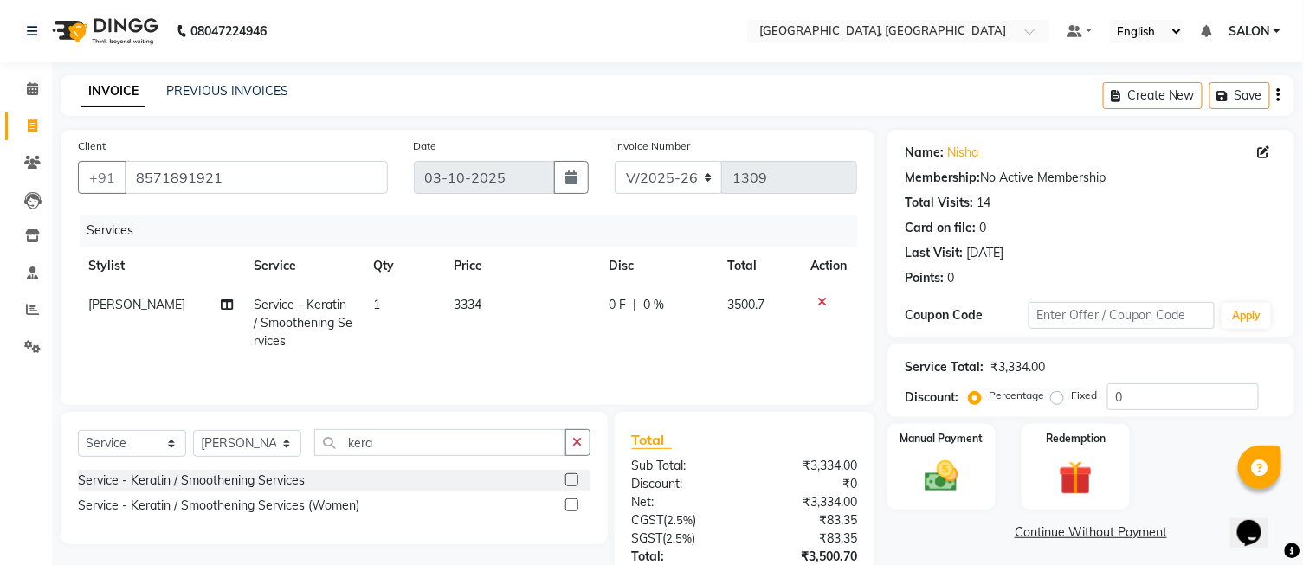
click at [574, 356] on td "3334" at bounding box center [520, 323] width 155 height 75
select select "35456"
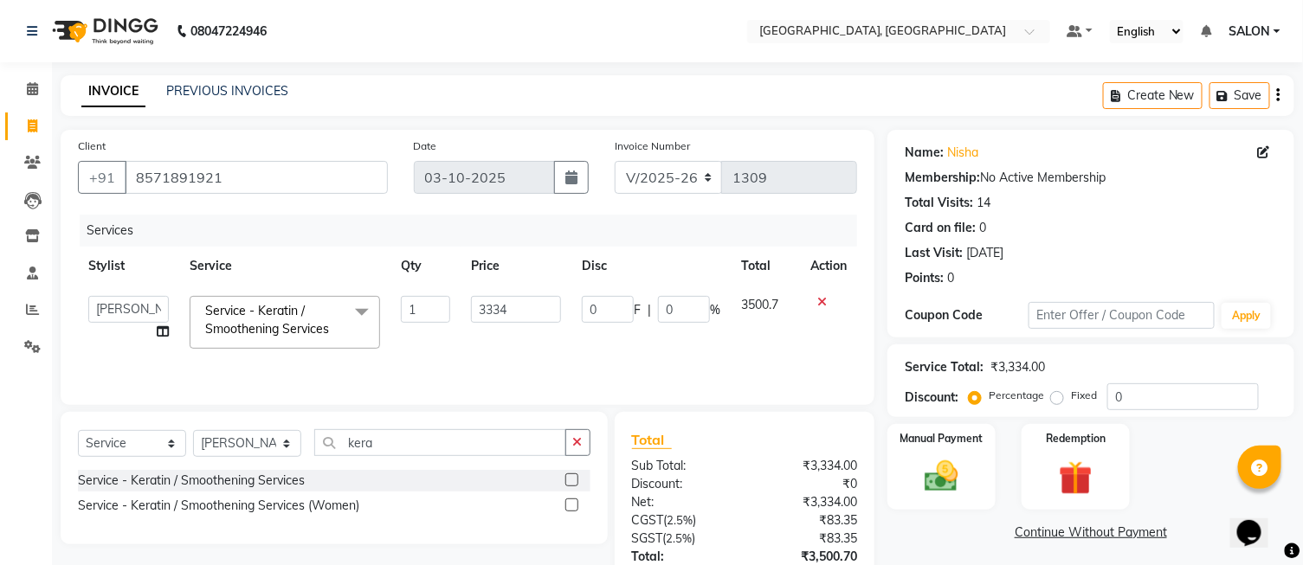
scroll to position [126, 0]
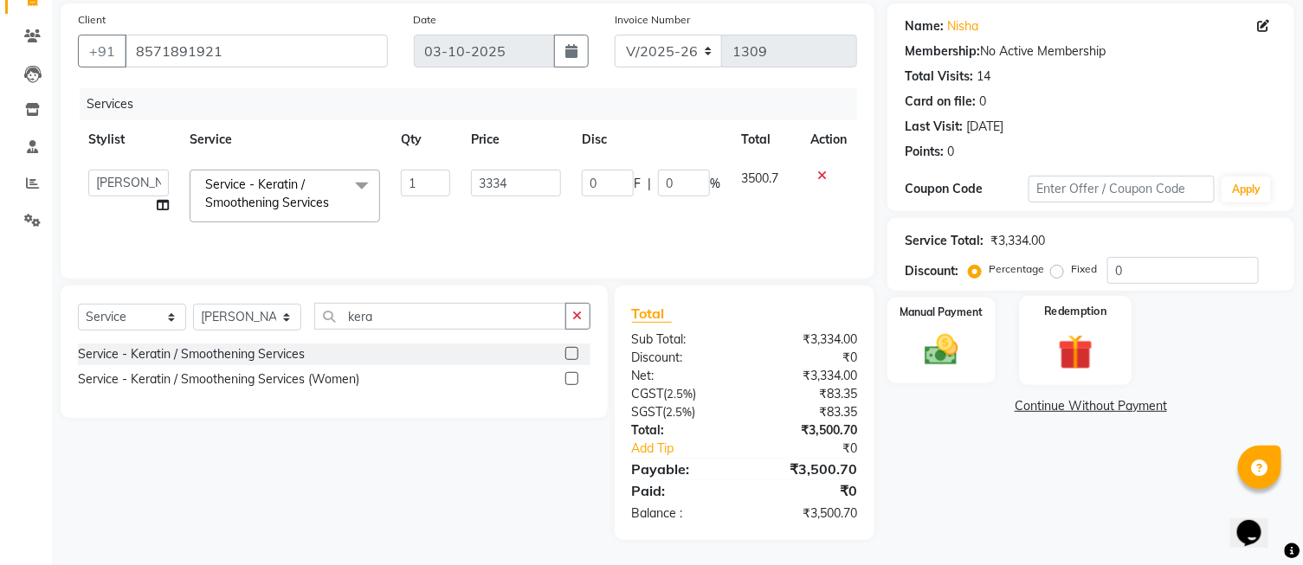
click at [1071, 326] on div "Redemption" at bounding box center [1076, 340] width 113 height 89
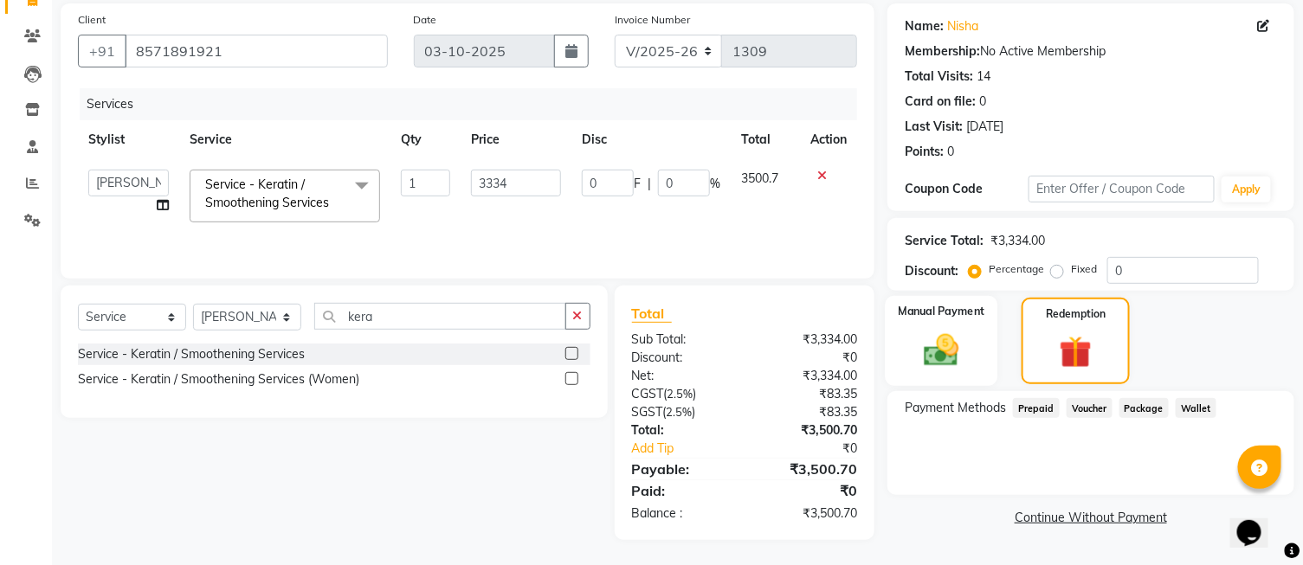
click at [964, 331] on img at bounding box center [941, 351] width 57 height 41
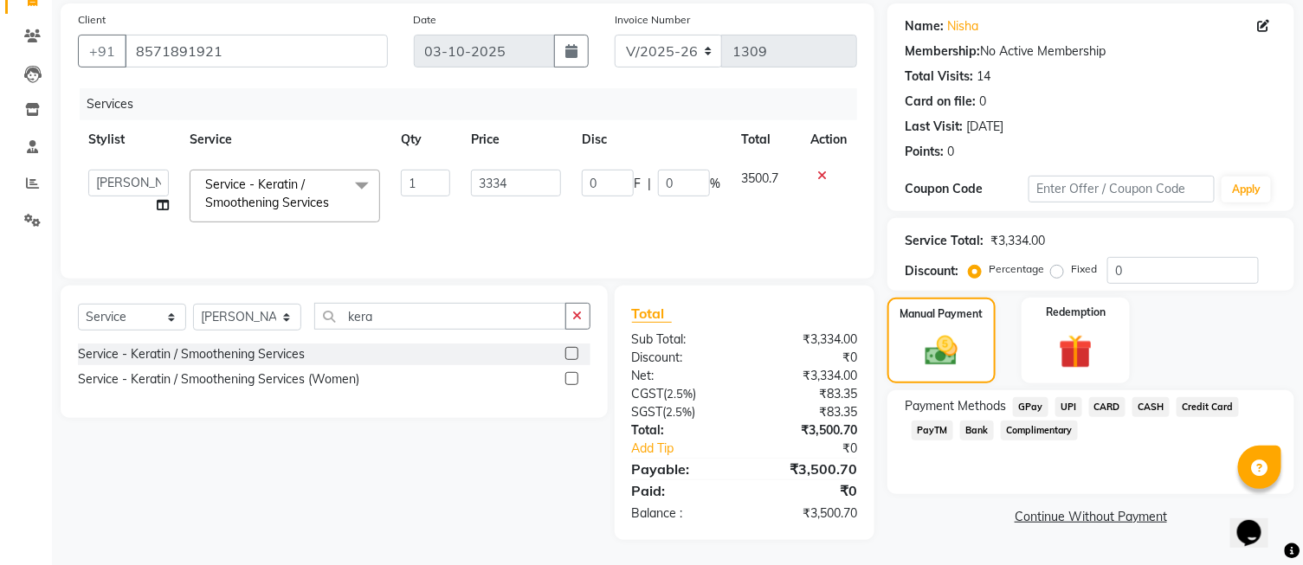
click at [1149, 409] on span "CASH" at bounding box center [1151, 407] width 37 height 20
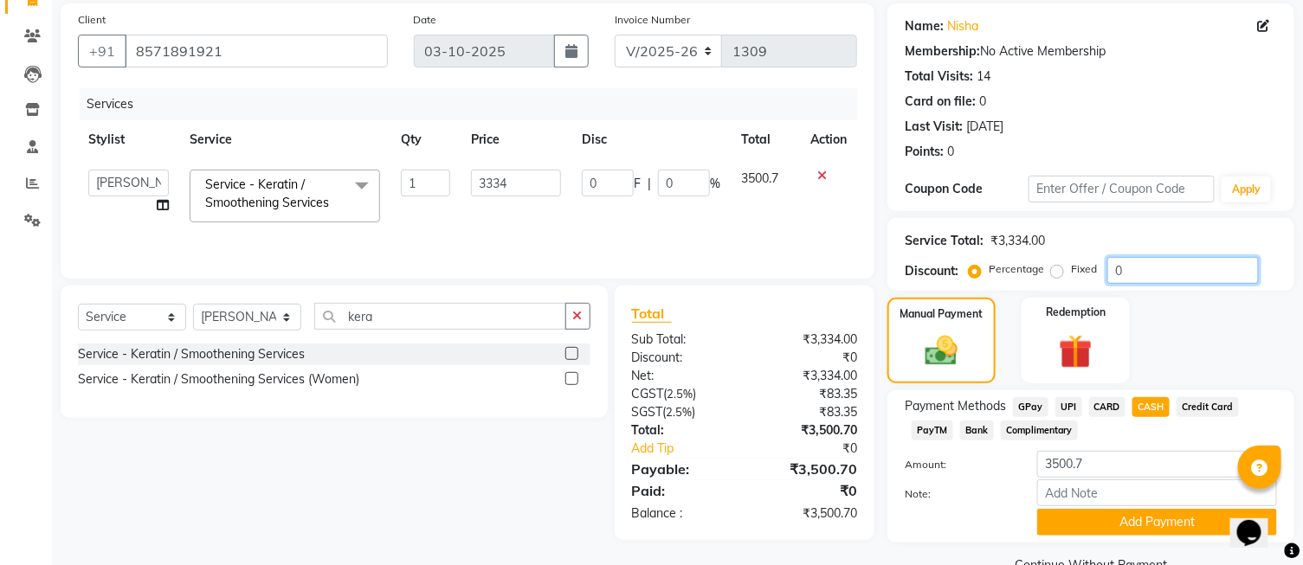
click at [1122, 261] on input "0" at bounding box center [1183, 270] width 152 height 27
type input "0.7"
type input "23.34"
type input "0.7"
type input "0.70"
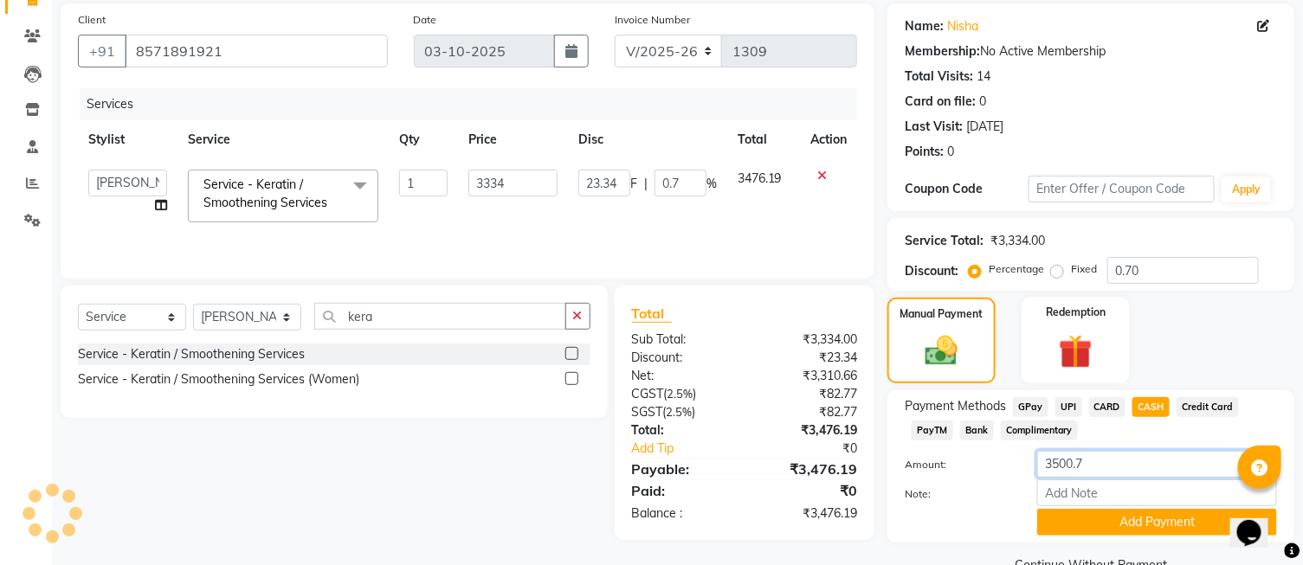
click at [1146, 451] on input "3500.7" at bounding box center [1157, 464] width 240 height 27
type input "3500"
click at [965, 522] on div at bounding box center [958, 522] width 132 height 27
click at [1071, 274] on label "Fixed" at bounding box center [1084, 269] width 26 height 16
click at [1055, 274] on input "Fixed" at bounding box center [1061, 269] width 12 height 12
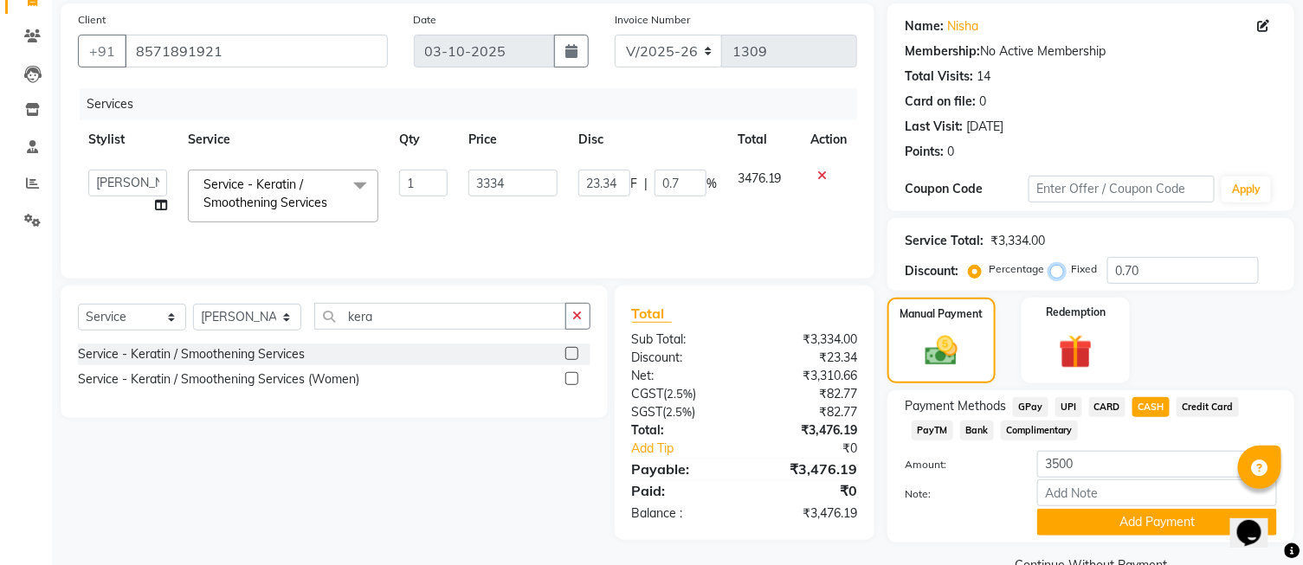
radio input "true"
type input "0.7"
type input "0.02"
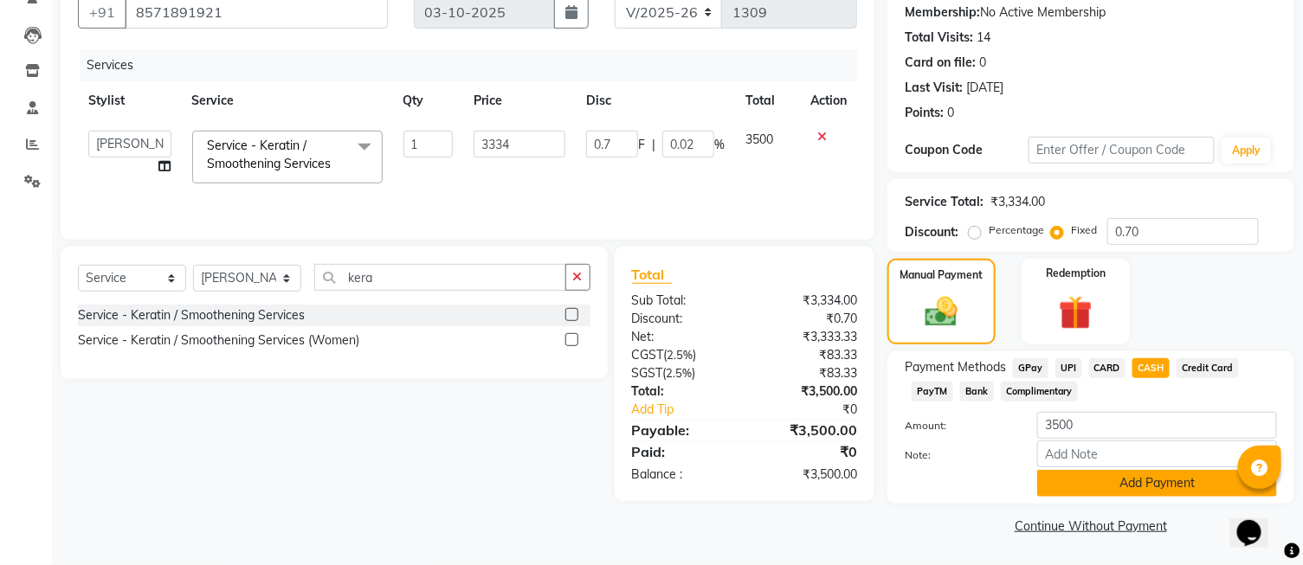
click at [1113, 479] on button "Add Payment" at bounding box center [1157, 483] width 240 height 27
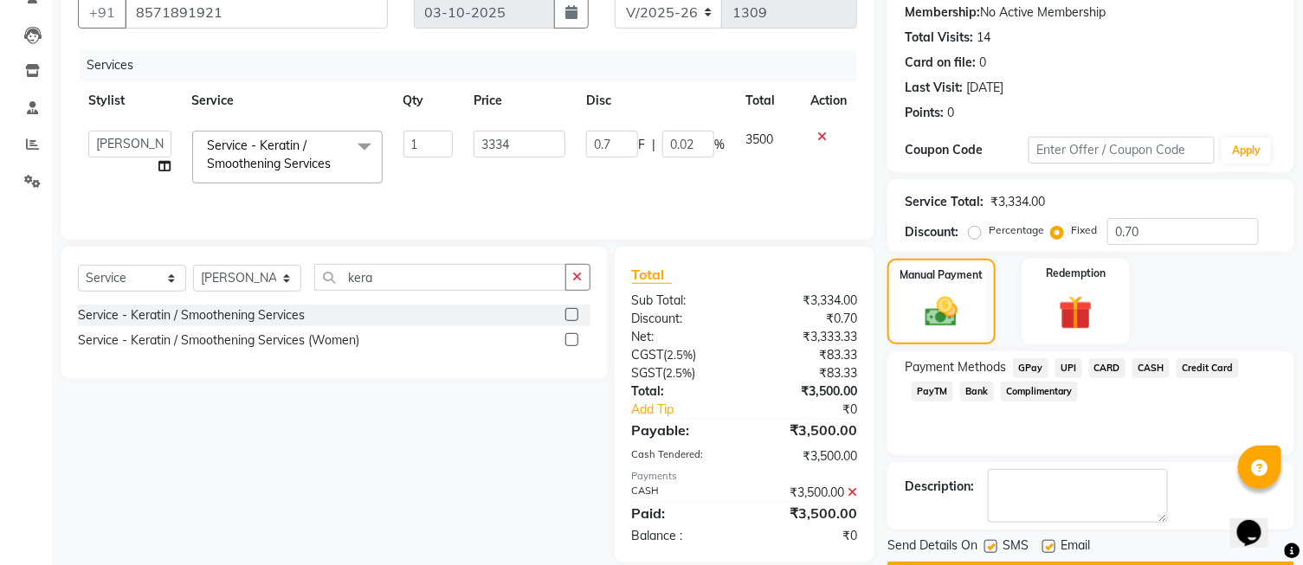
scroll to position [214, 0]
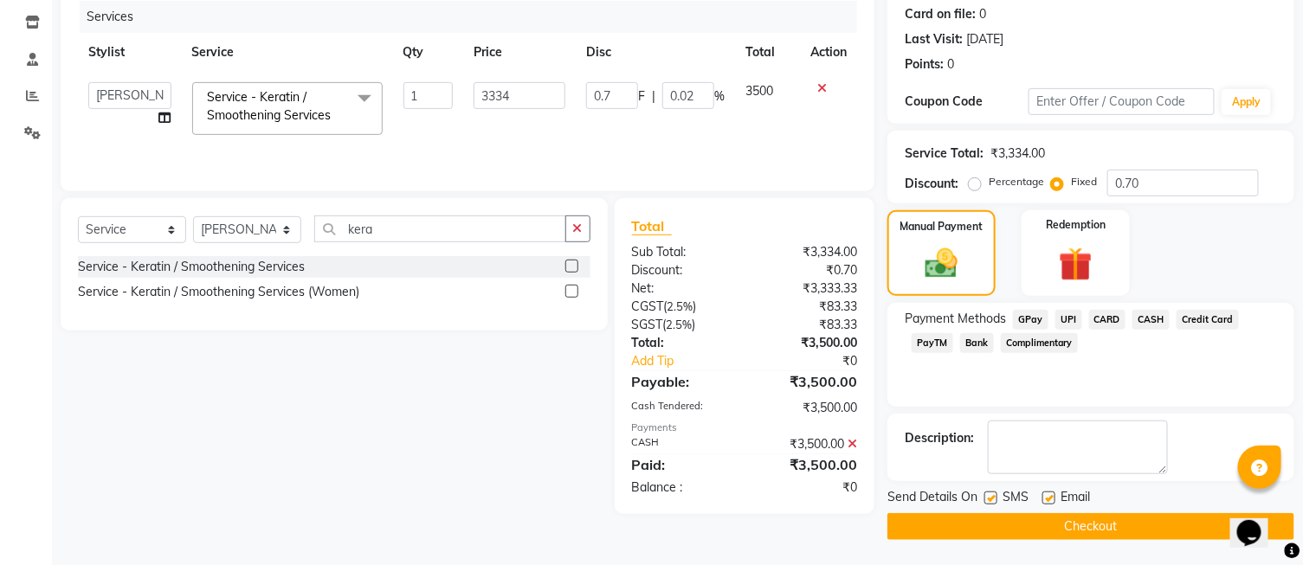
click at [1101, 530] on button "Checkout" at bounding box center [1091, 526] width 407 height 27
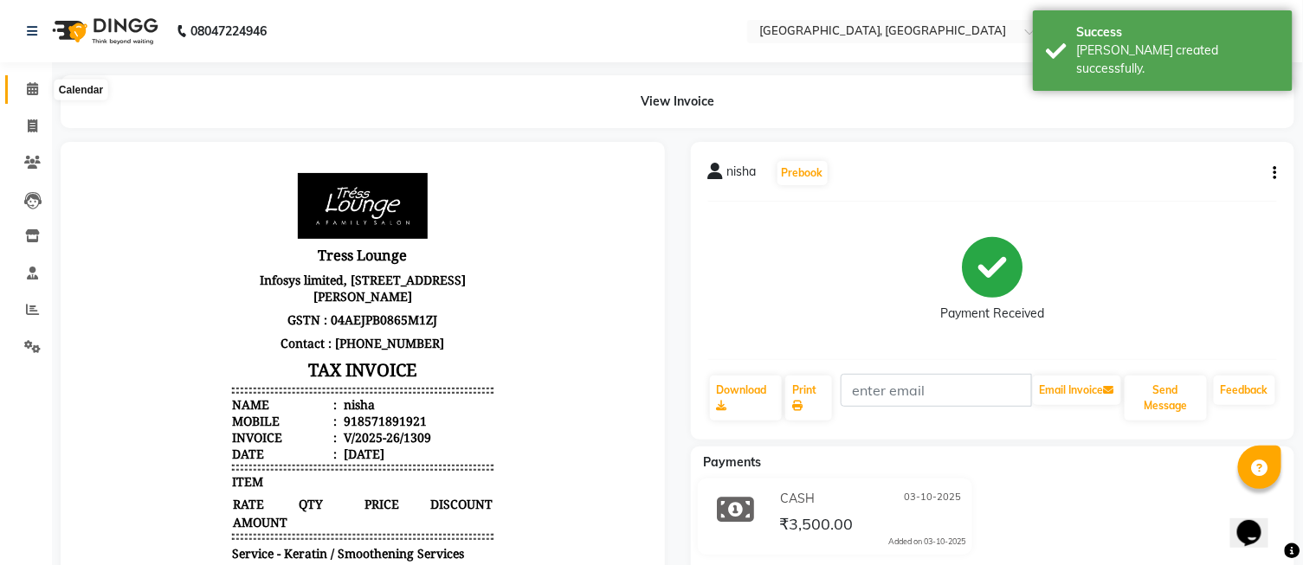
click at [38, 93] on span at bounding box center [32, 90] width 30 height 20
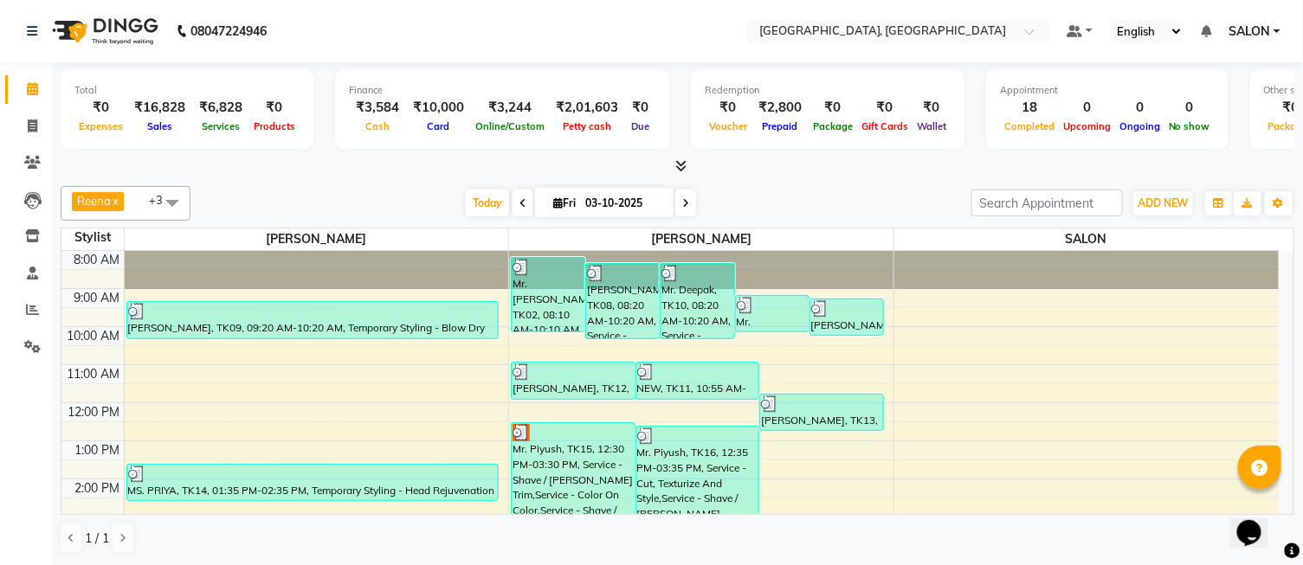
click at [671, 160] on span at bounding box center [677, 167] width 18 height 18
